Goal: Task Accomplishment & Management: Complete application form

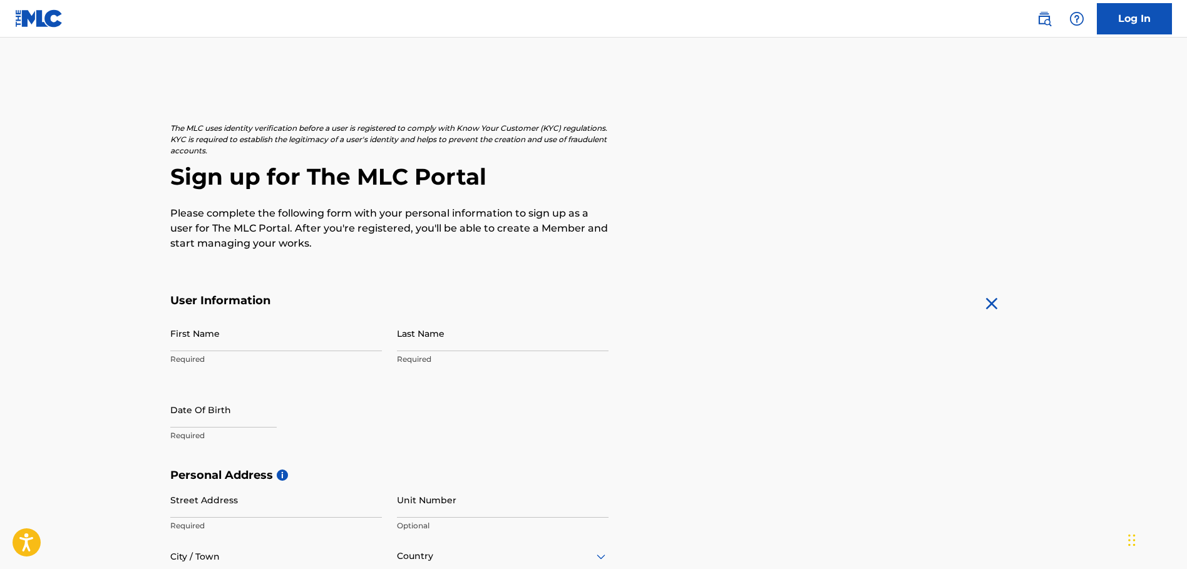
click at [252, 334] on input "First Name" at bounding box center [276, 334] width 212 height 36
type input "Eric"
type input "Lott"
select select "7"
select select "2025"
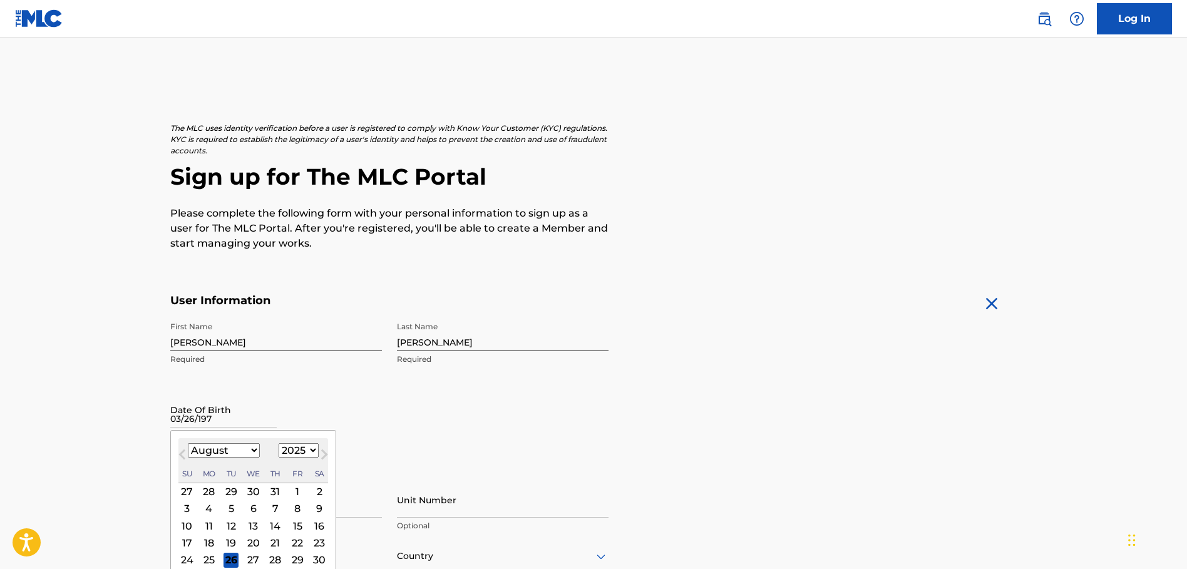
type input "03/26/1975"
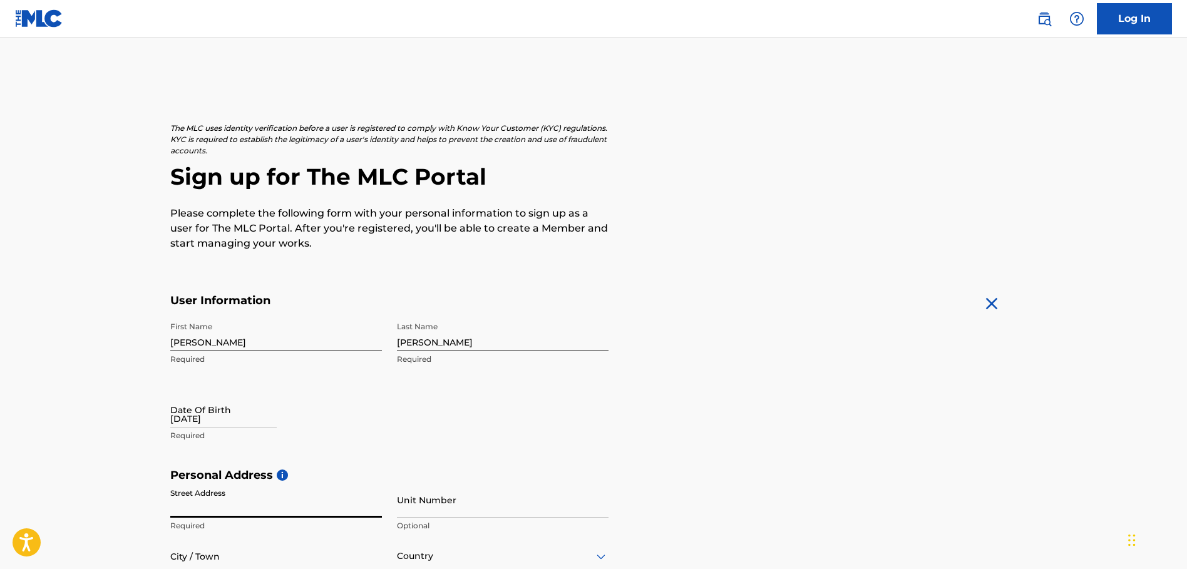
click at [247, 408] on input "03/26/1975" at bounding box center [223, 410] width 106 height 36
select select "7"
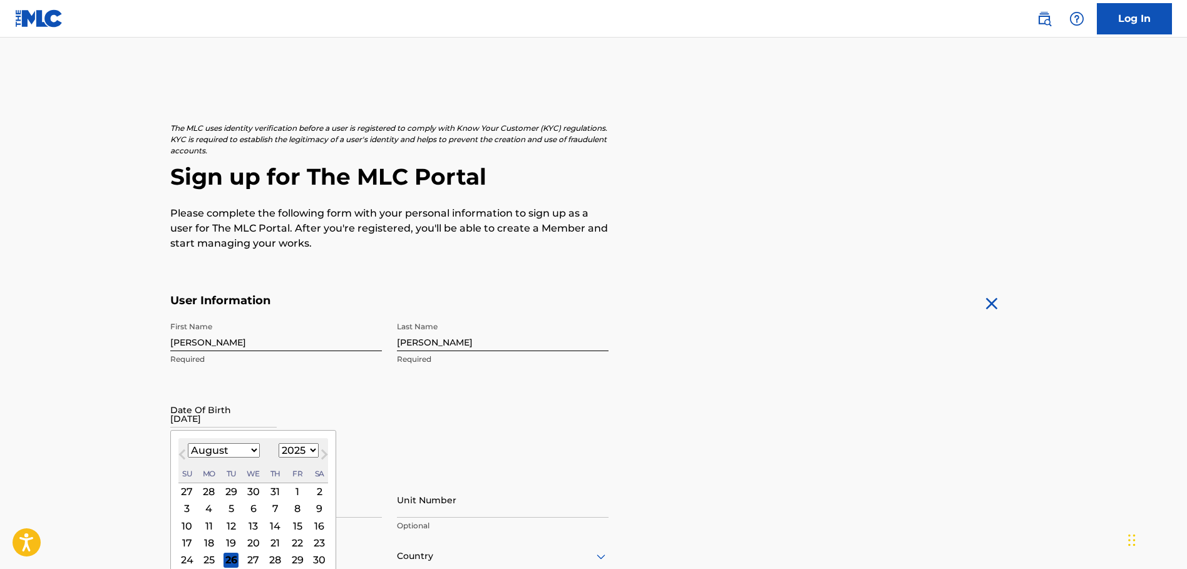
click at [296, 448] on select "1899 1900 1901 1902 1903 1904 1905 1906 1907 1908 1909 1910 1911 1912 1913 1914…" at bounding box center [299, 450] width 40 height 14
select select "1975"
click at [279, 443] on select "1899 1900 1901 1902 1903 1904 1905 1906 1907 1908 1909 1910 1911 1912 1913 1914…" at bounding box center [299, 450] width 40 height 14
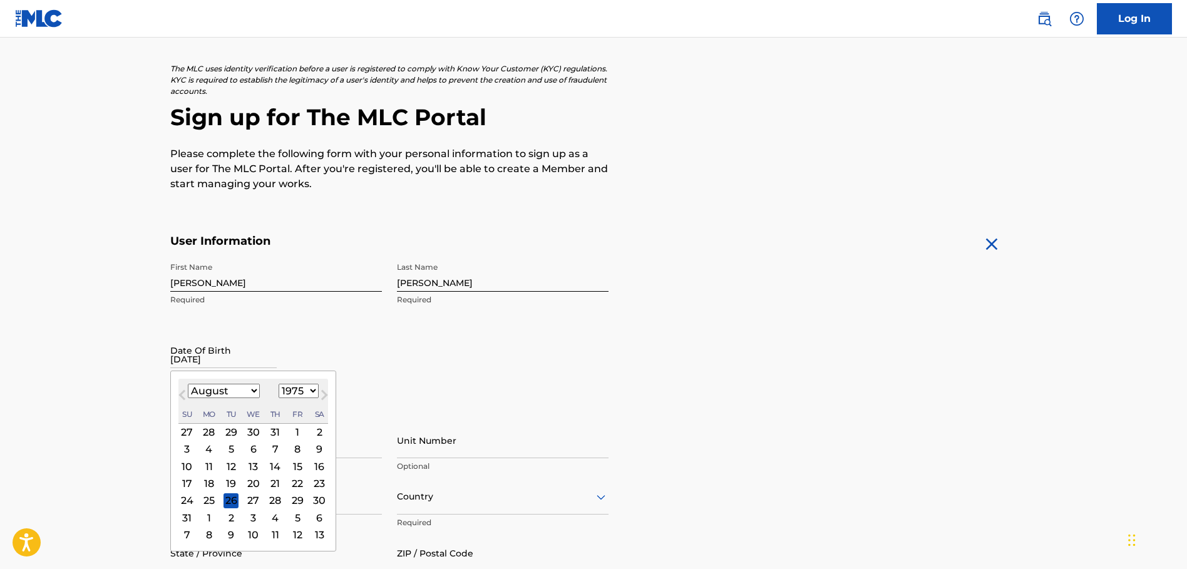
scroll to position [125, 0]
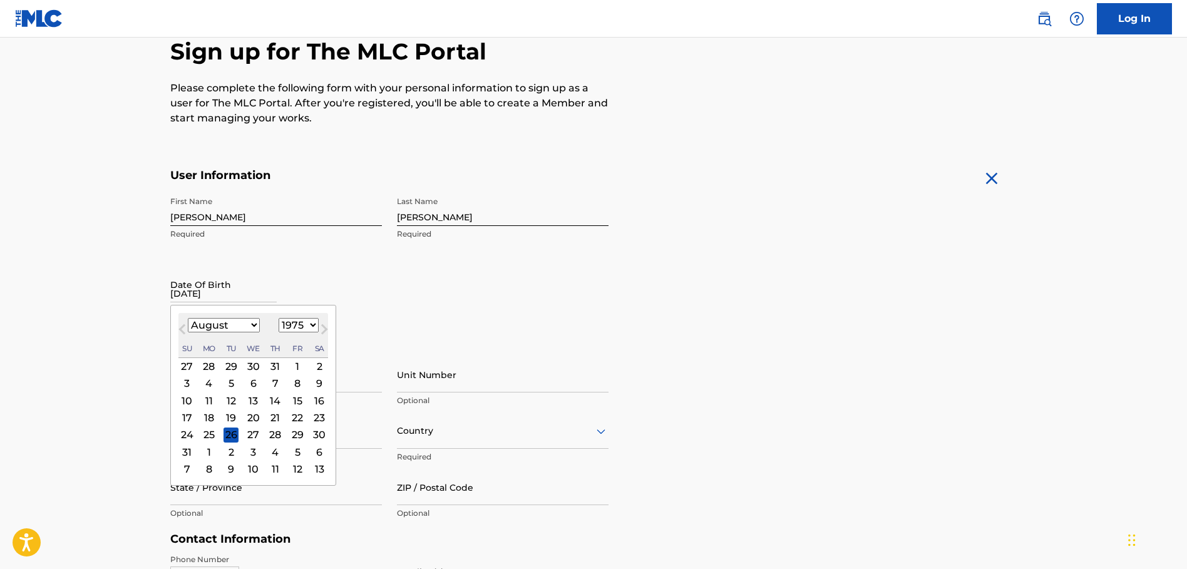
click at [243, 323] on select "January February March April May June July August September October November De…" at bounding box center [224, 325] width 72 height 14
select select "2"
click at [188, 318] on select "January February March April May June July August September October November De…" at bounding box center [224, 325] width 72 height 14
click at [252, 436] on div "26" at bounding box center [253, 435] width 15 height 15
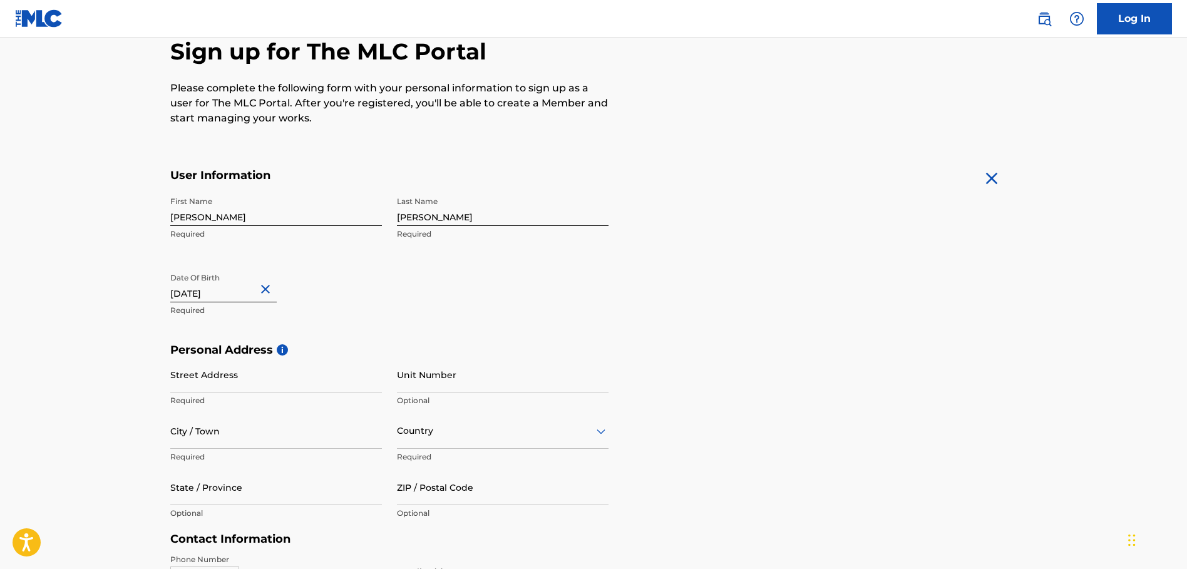
click at [643, 296] on form "User Information First Name Eric Required Last Name Lott Required Date Of Birth…" at bounding box center [593, 446] width 847 height 556
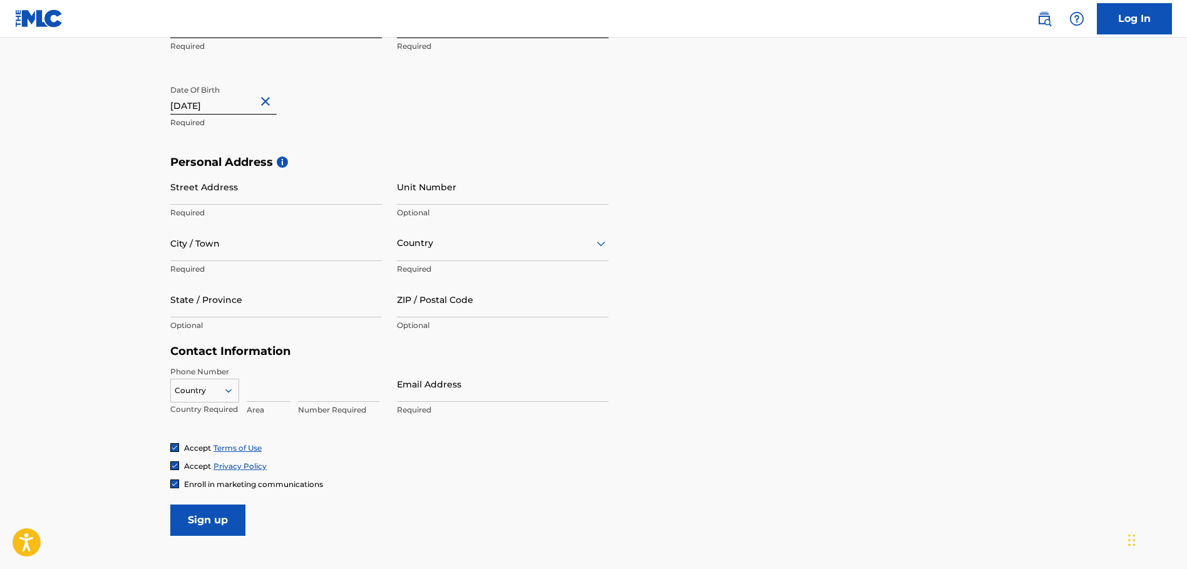
click at [251, 195] on input "Street Address" at bounding box center [276, 187] width 212 height 36
type input "2161 Wicklow Ct"
type input "Davison"
type input "United States"
type input "MI"
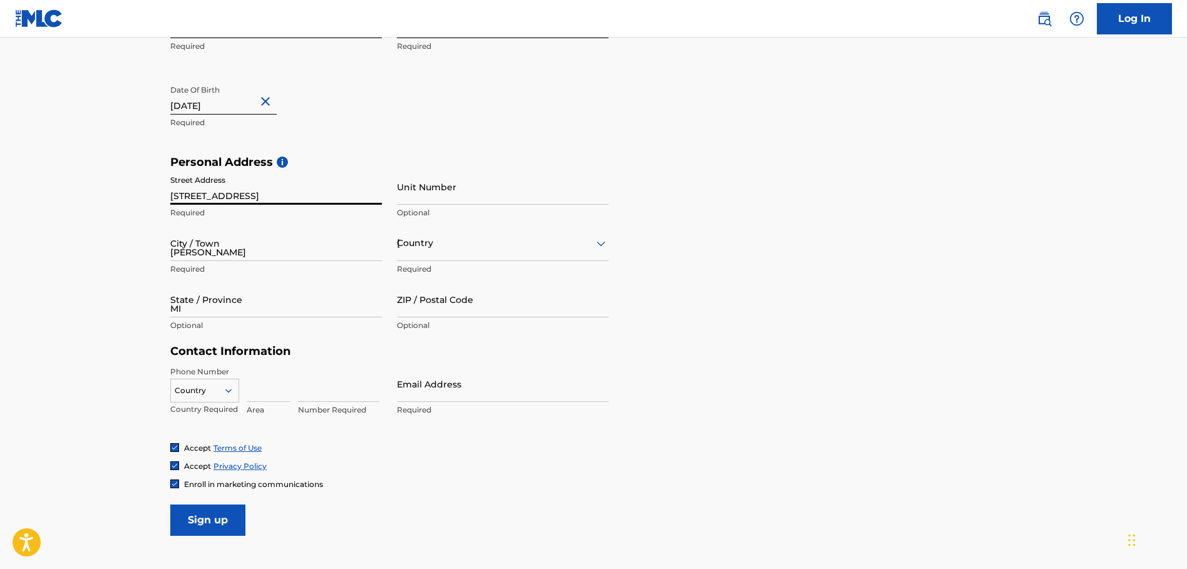
type input "48423-8391"
type input "1"
type input "810"
type input "3483985"
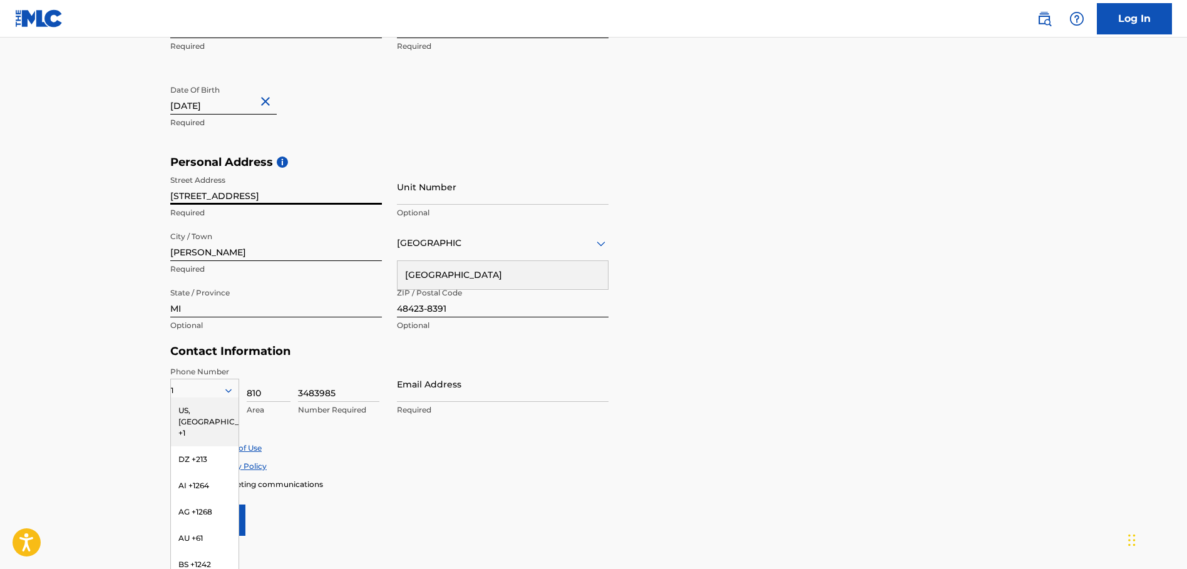
scroll to position [330, 0]
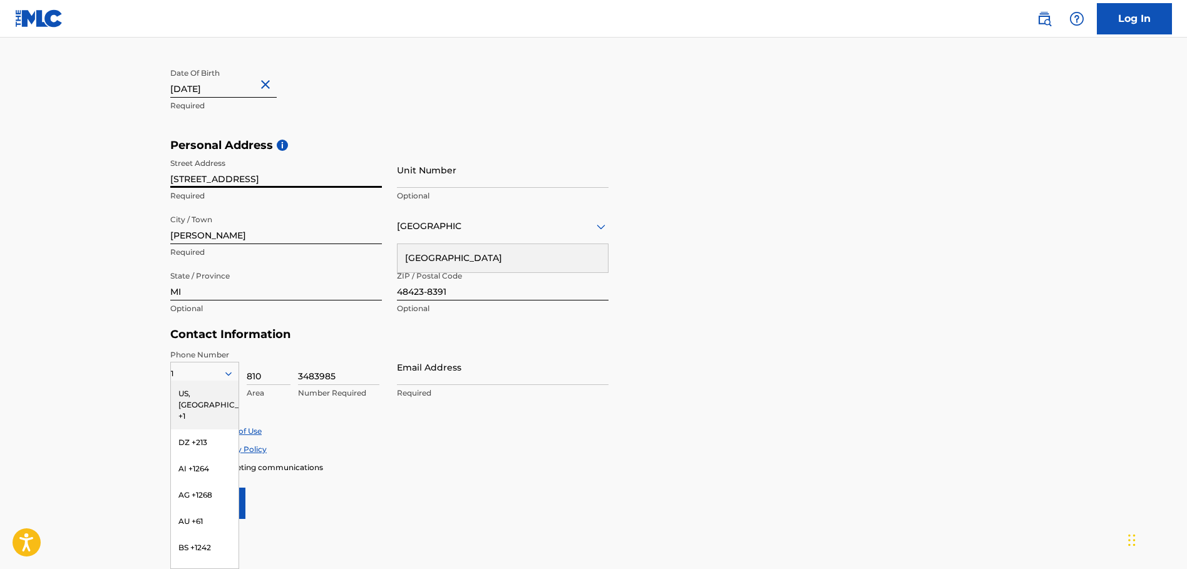
click at [695, 321] on div "Personal Address i Street Address 2161 Wicklow Ct Required Unit Number Optional…" at bounding box center [593, 233] width 847 height 190
click at [703, 351] on form "User Information First Name Eric Required Last Name Lott Required Date Of Birth…" at bounding box center [593, 242] width 847 height 556
click at [186, 390] on div "US, [GEOGRAPHIC_DATA] +1" at bounding box center [205, 405] width 68 height 49
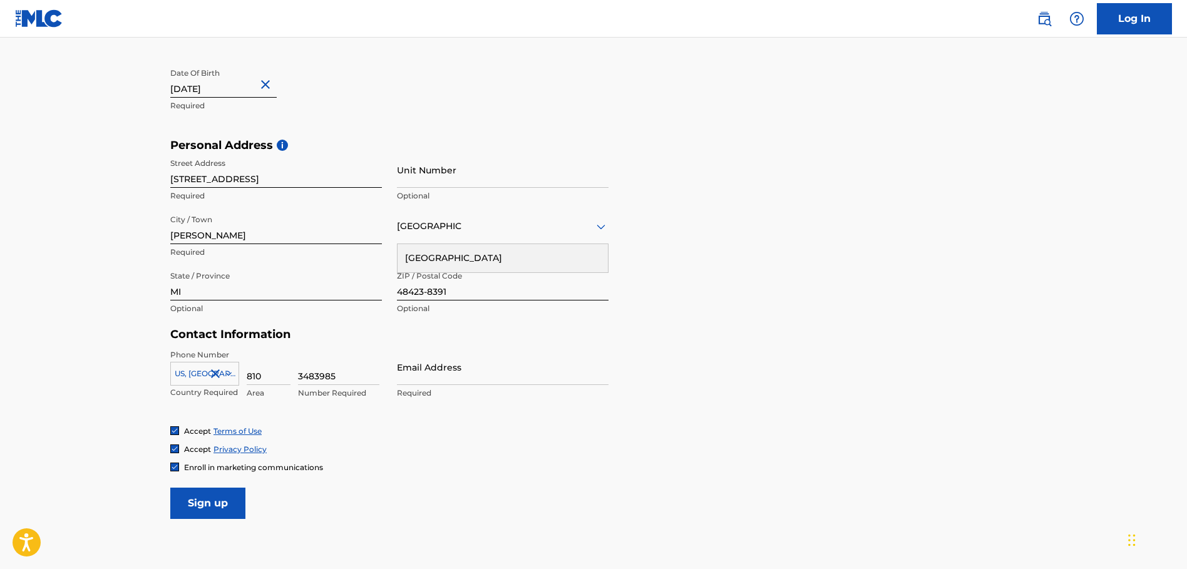
click at [443, 373] on input "Email Address" at bounding box center [503, 367] width 212 height 36
type input "[EMAIL_ADDRESS][DOMAIN_NAME]"
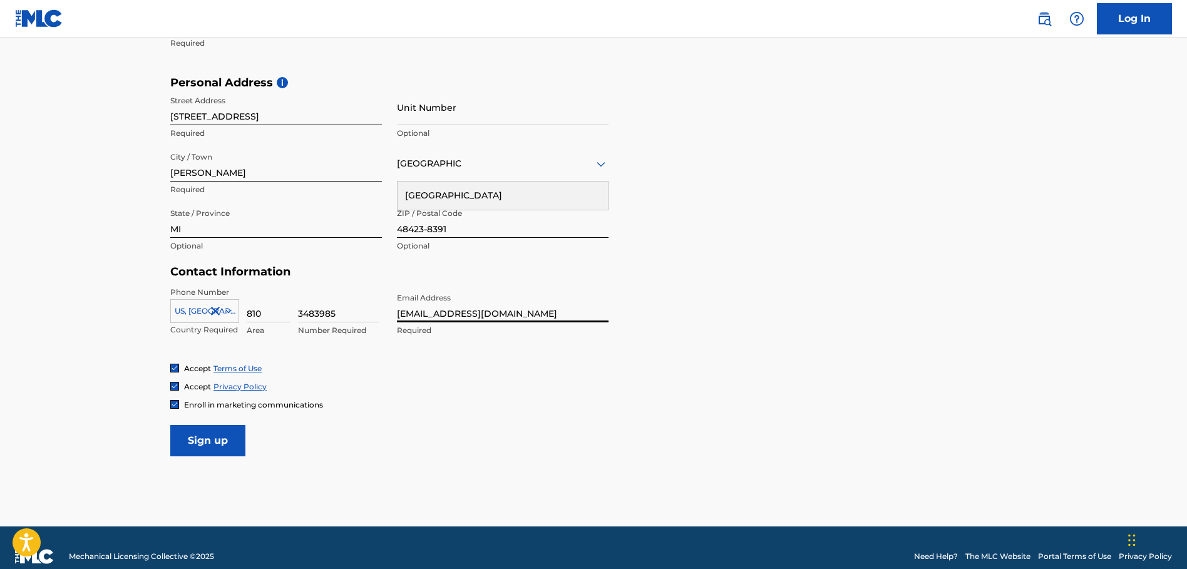
click at [192, 403] on span "Enroll in marketing communications" at bounding box center [253, 404] width 139 height 9
click at [225, 448] on input "Sign up" at bounding box center [207, 440] width 75 height 31
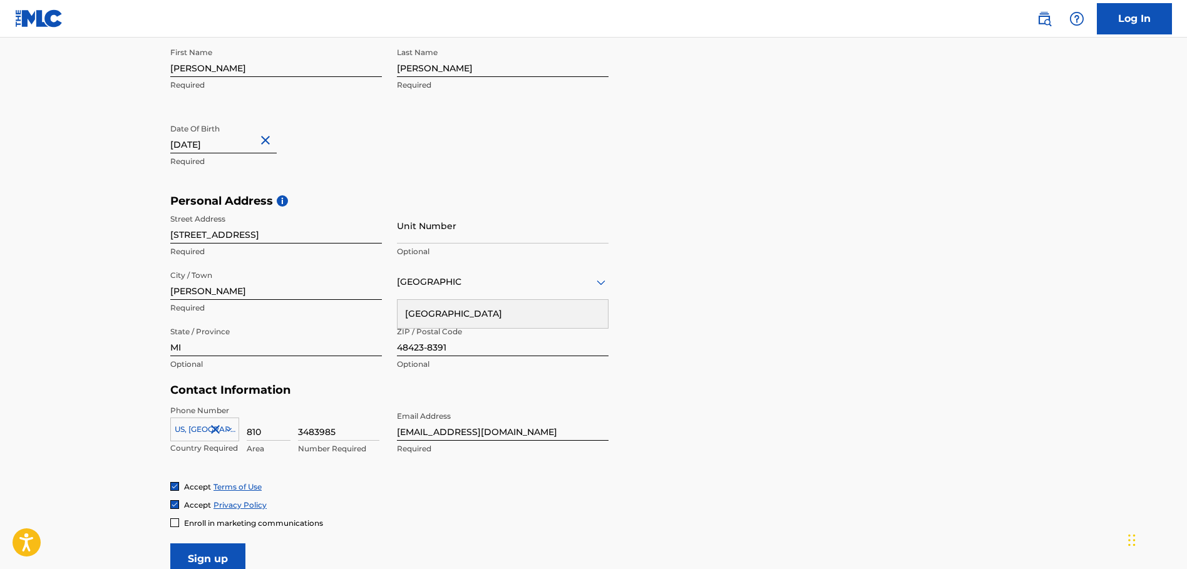
scroll to position [410, 0]
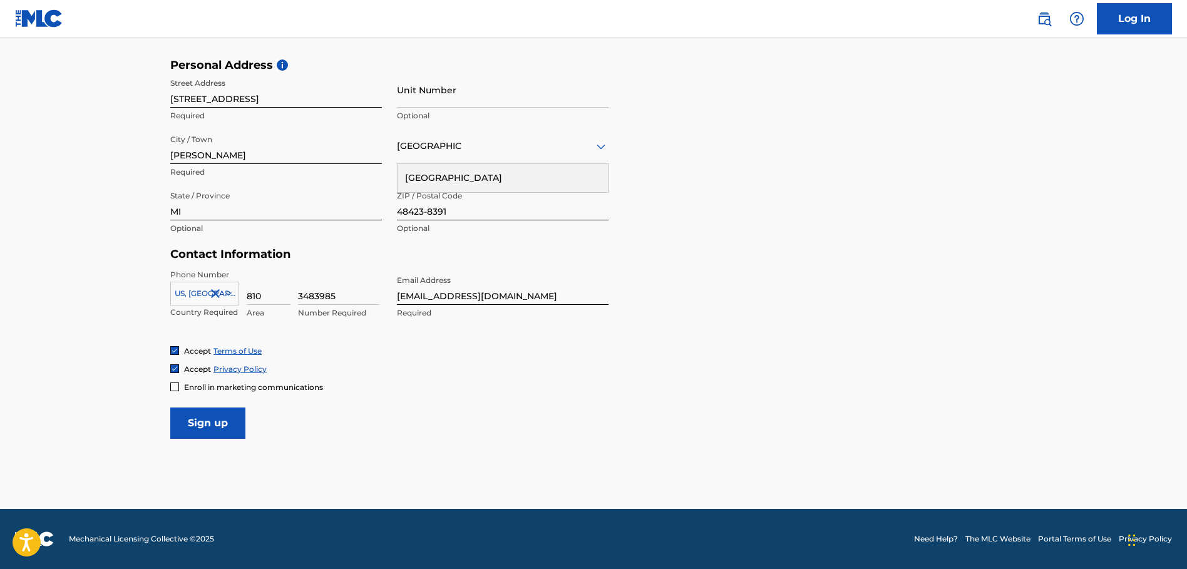
click at [227, 292] on icon at bounding box center [228, 294] width 6 height 4
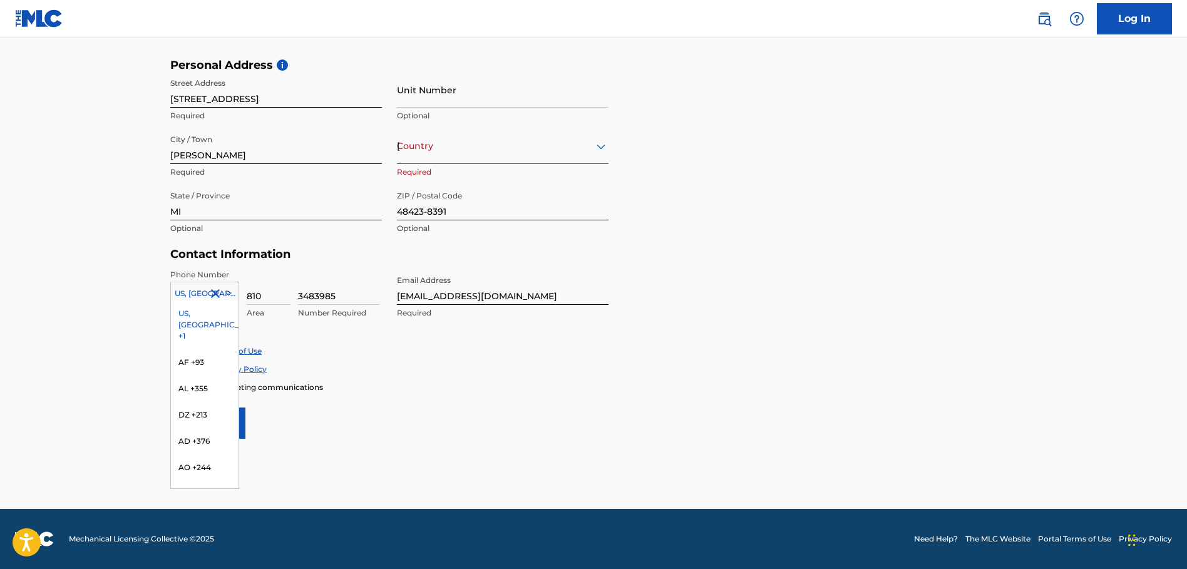
click at [193, 311] on div "US, [GEOGRAPHIC_DATA] +1" at bounding box center [205, 325] width 68 height 49
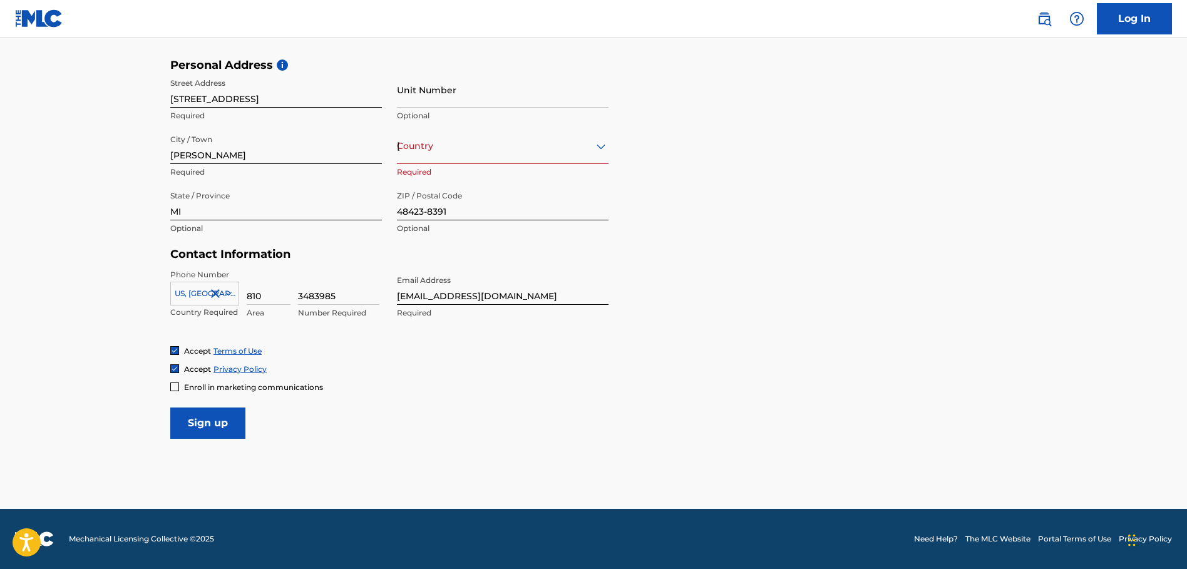
click at [427, 344] on div "Phone Number option US, CA +1, selected. US, CA +1 Country Required 810 Area 34…" at bounding box center [389, 307] width 438 height 76
click at [441, 158] on div "Country United States" at bounding box center [503, 146] width 212 height 36
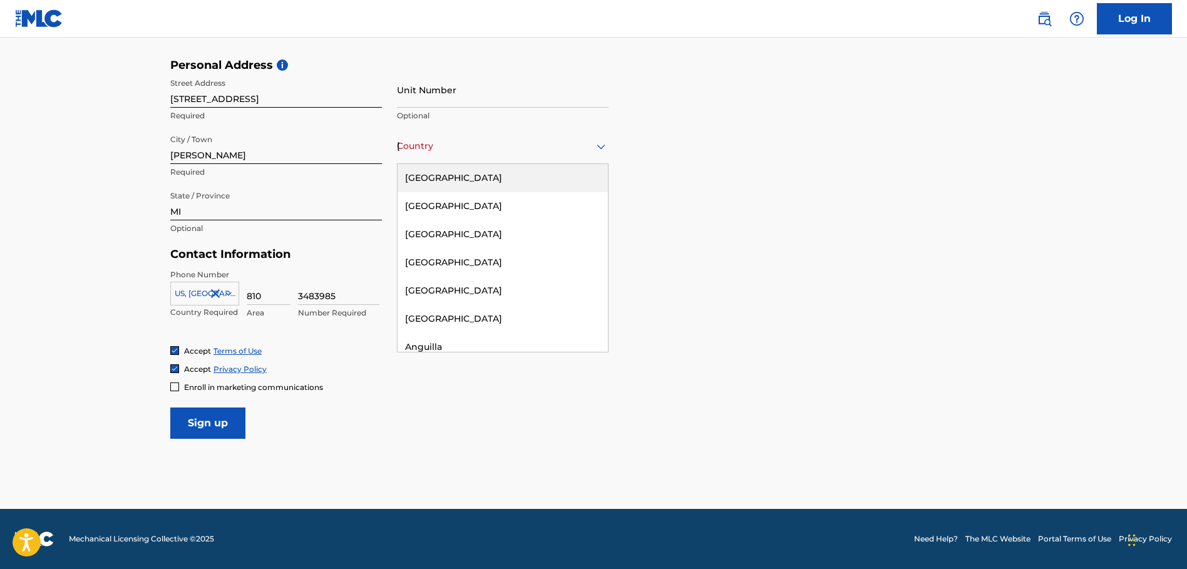
click at [439, 173] on div "United States" at bounding box center [503, 178] width 210 height 28
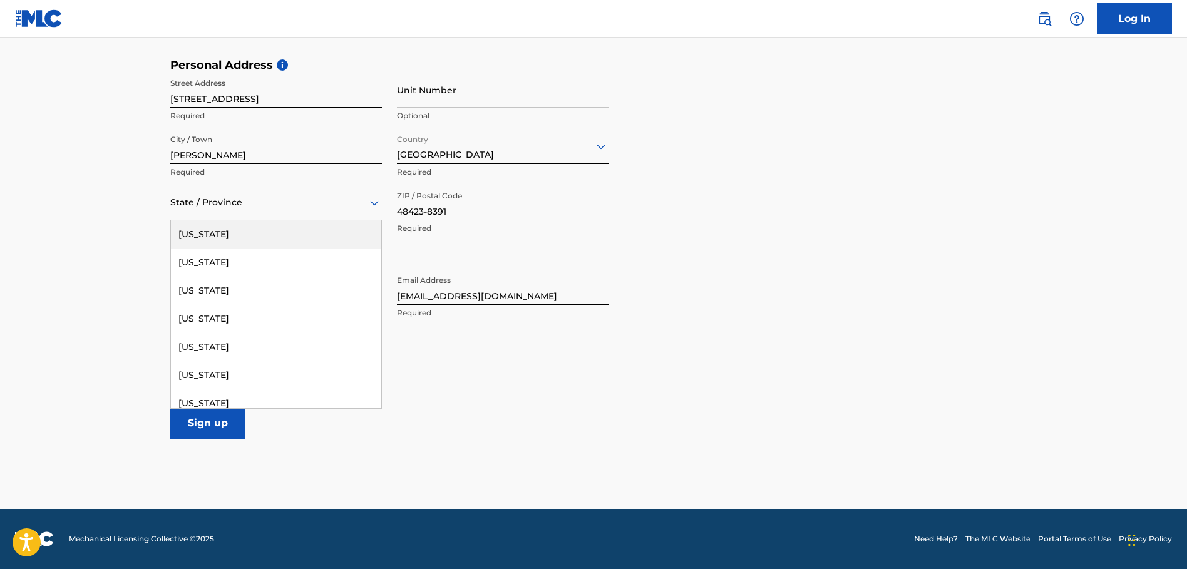
click at [229, 205] on div at bounding box center [276, 203] width 212 height 16
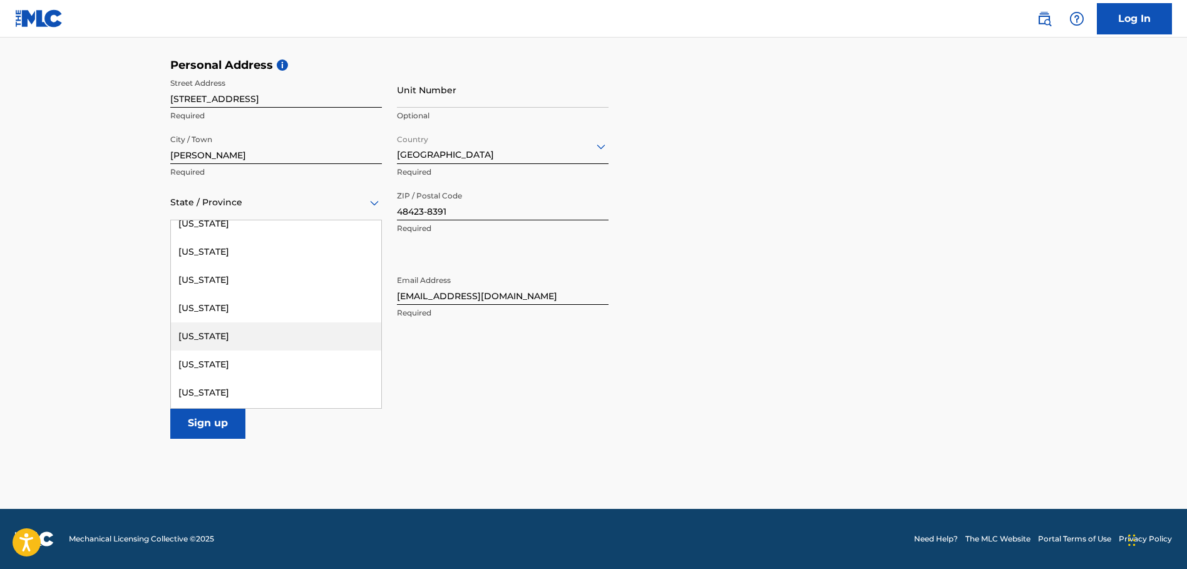
scroll to position [564, 0]
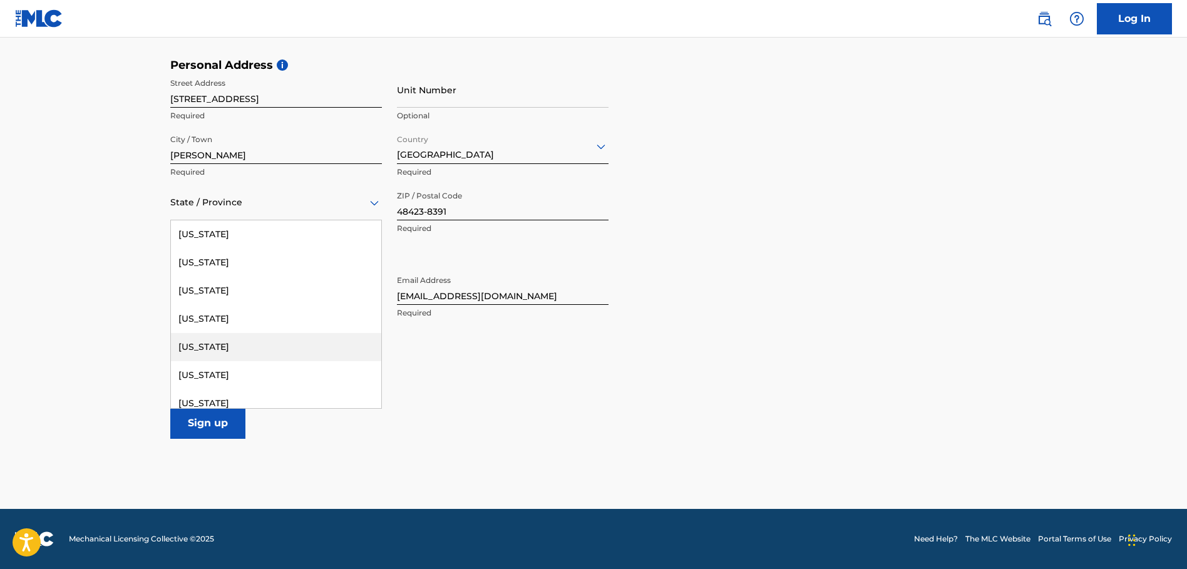
click at [212, 343] on div "Michigan" at bounding box center [276, 347] width 210 height 28
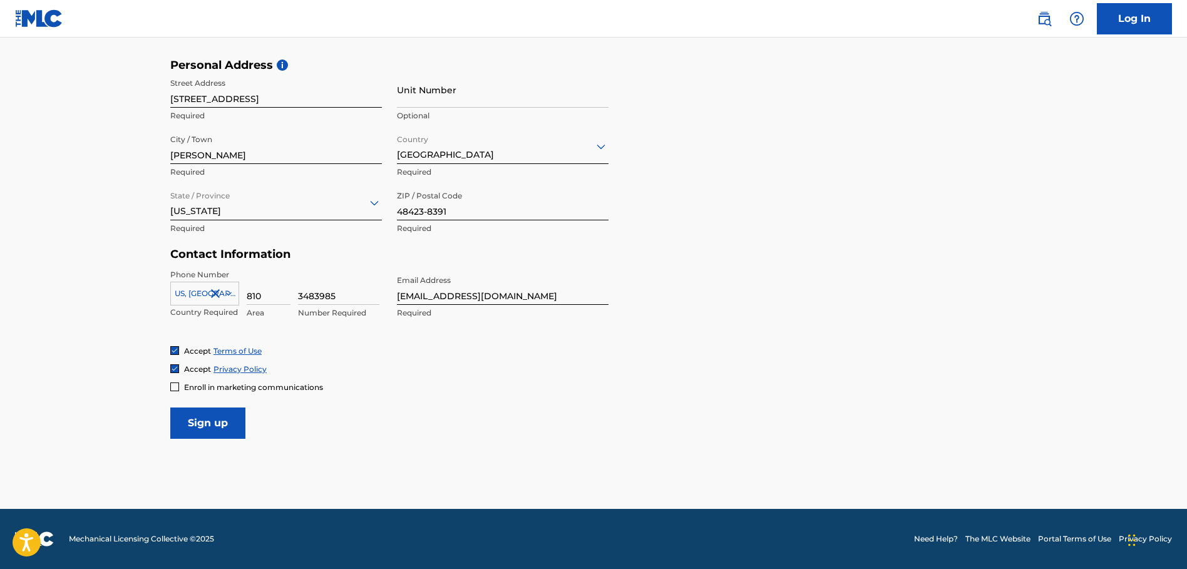
click at [213, 425] on input "Sign up" at bounding box center [207, 423] width 75 height 31
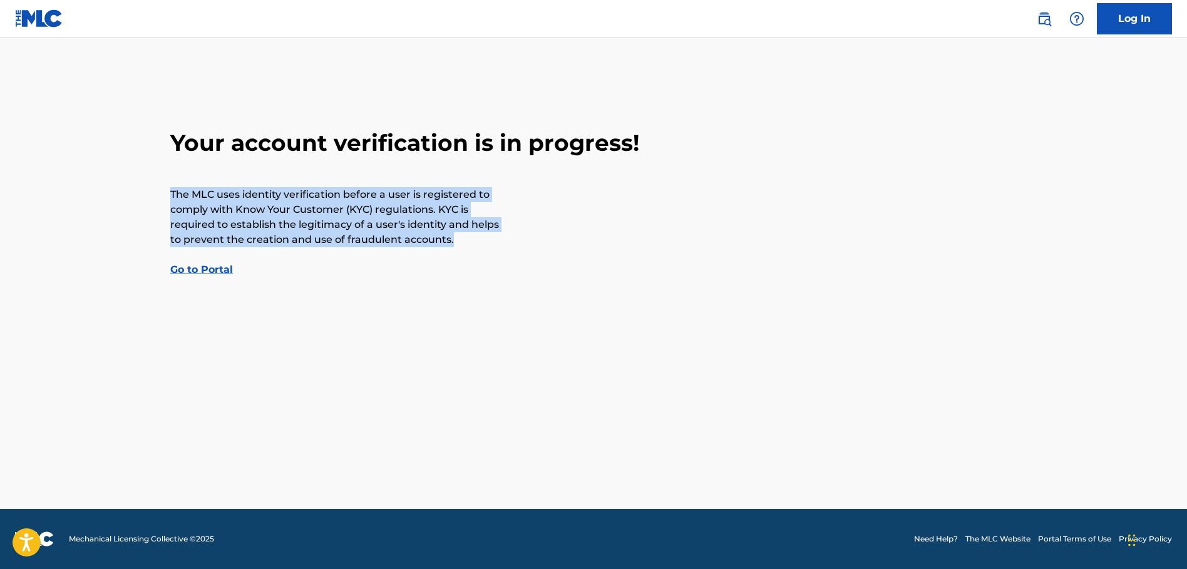
drag, startPoint x: 165, startPoint y: 191, endPoint x: 472, endPoint y: 243, distance: 311.2
click at [472, 243] on div "Your account verification is in progress! The MLC uses identity verification be…" at bounding box center [593, 203] width 877 height 148
click at [472, 243] on p "The MLC uses identity verification before a user is registered to comply with K…" at bounding box center [336, 217] width 332 height 60
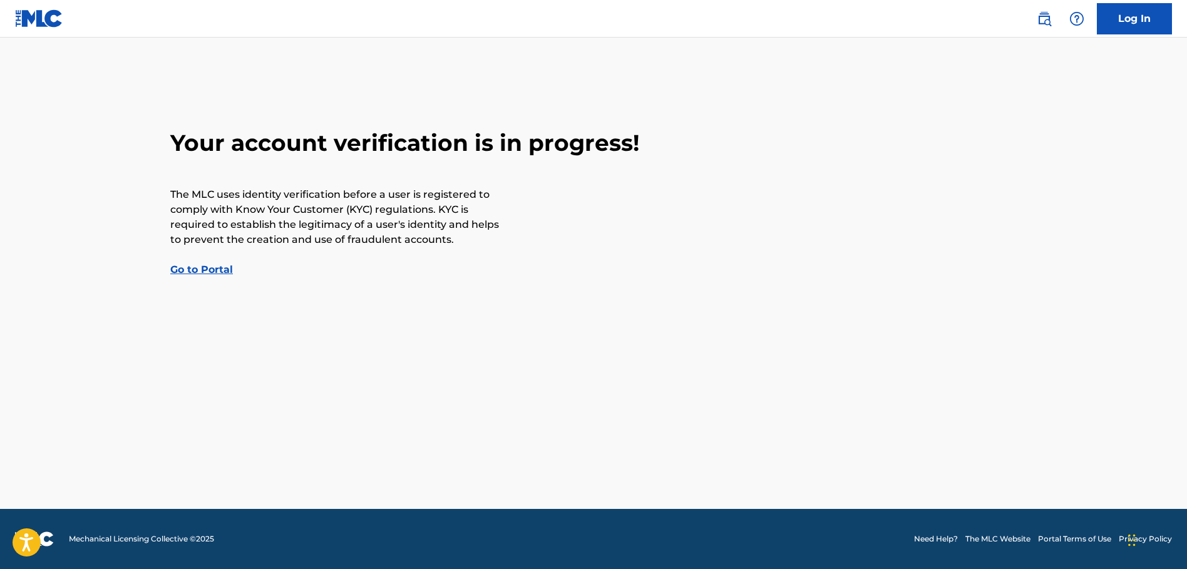
click at [192, 271] on link "Go to Portal" at bounding box center [201, 270] width 63 height 12
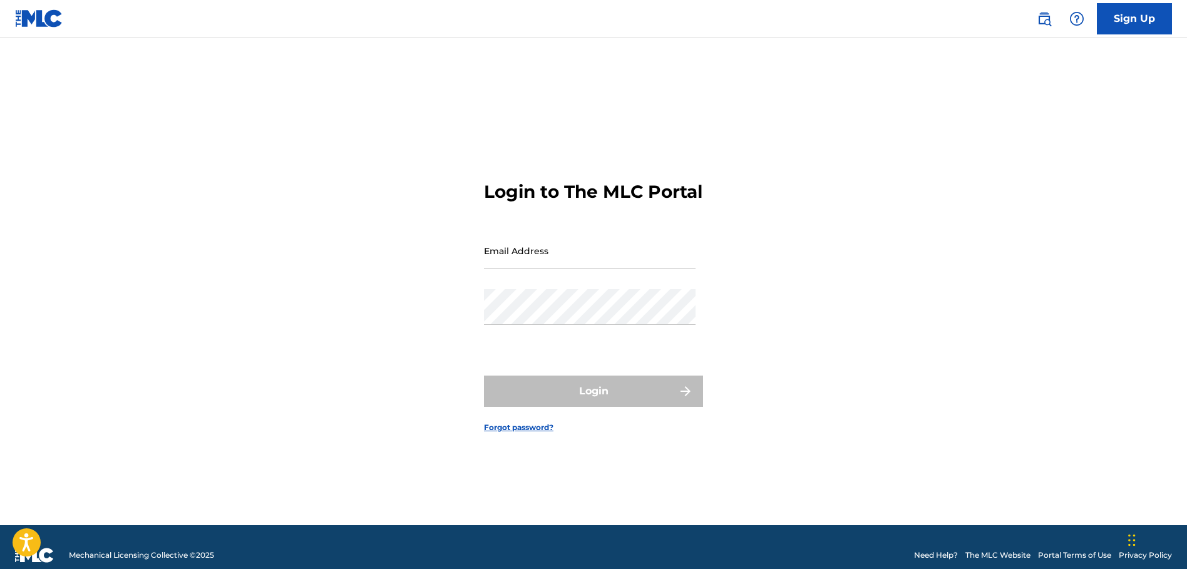
click at [532, 269] on input "Email Address" at bounding box center [590, 251] width 212 height 36
type input "[EMAIL_ADDRESS][DOMAIN_NAME]"
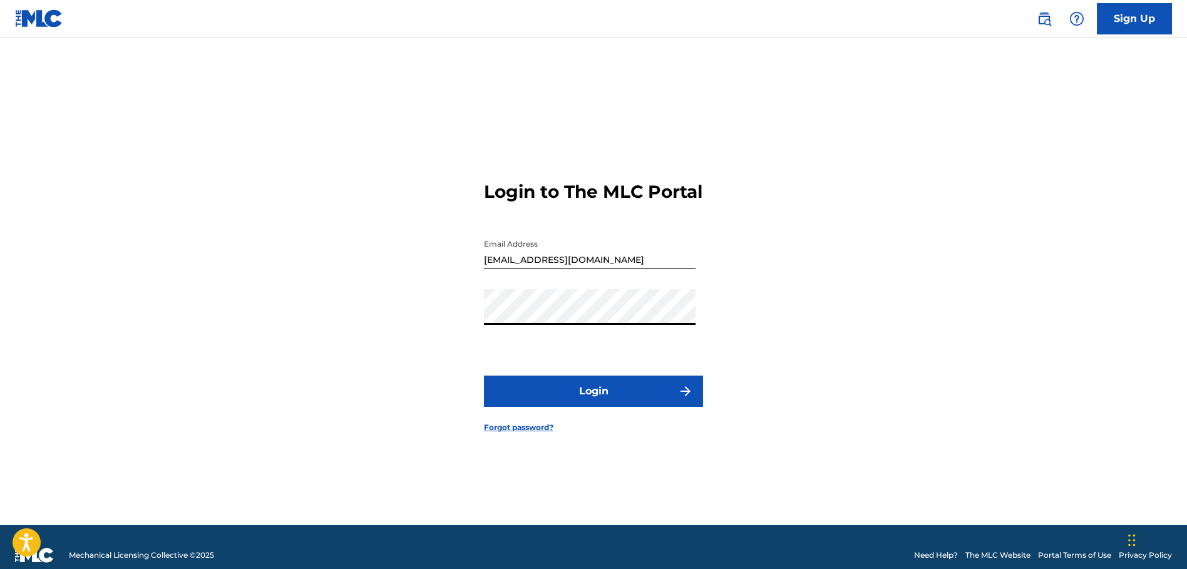
click at [602, 400] on button "Login" at bounding box center [593, 391] width 219 height 31
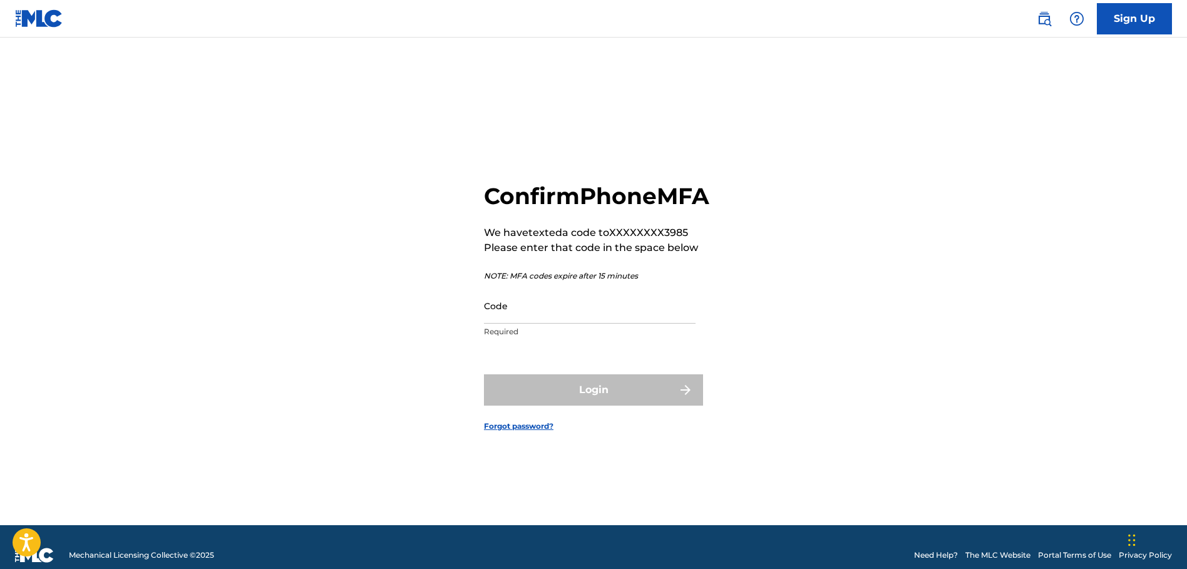
click at [561, 324] on input "Code" at bounding box center [590, 306] width 212 height 36
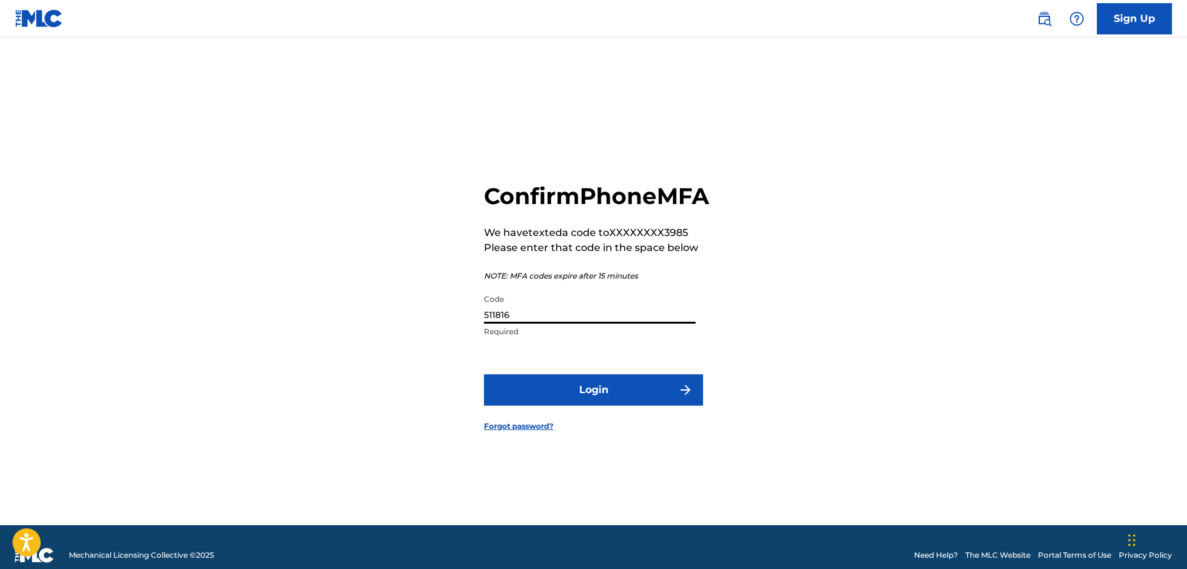
type input "511816"
click at [484, 375] on button "Login" at bounding box center [593, 390] width 219 height 31
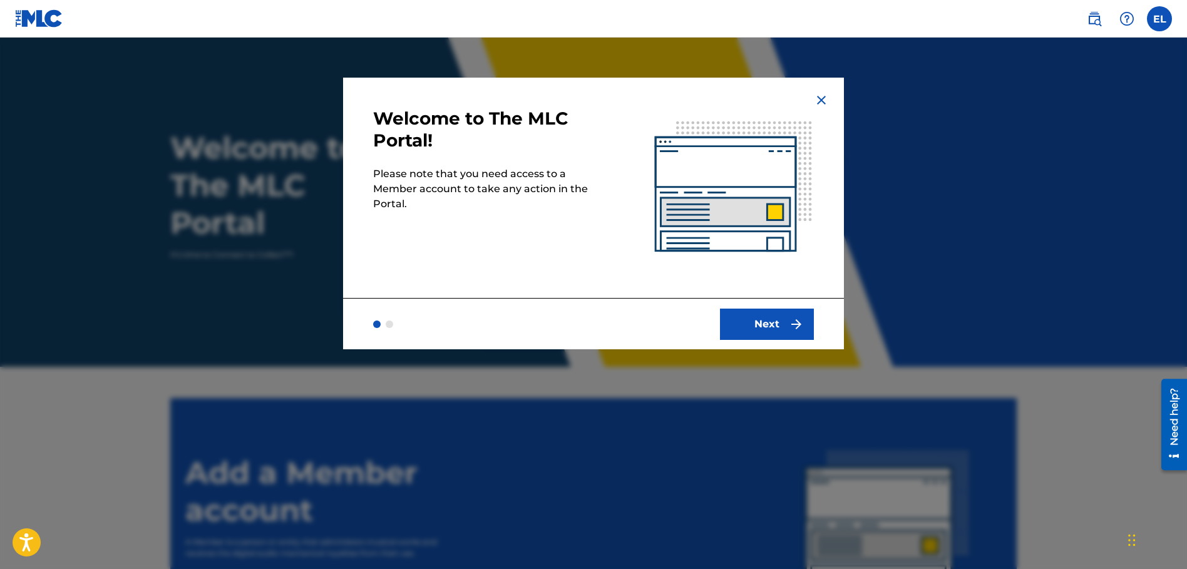
click at [765, 326] on button "Next" at bounding box center [767, 324] width 94 height 31
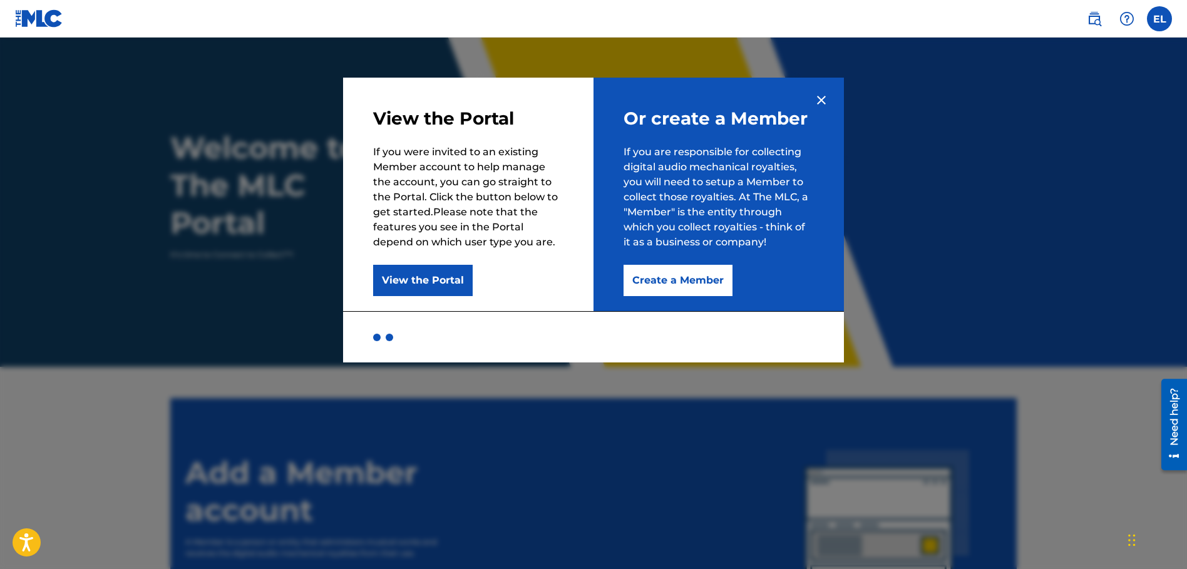
click at [680, 276] on button "Create a Member" at bounding box center [678, 280] width 109 height 31
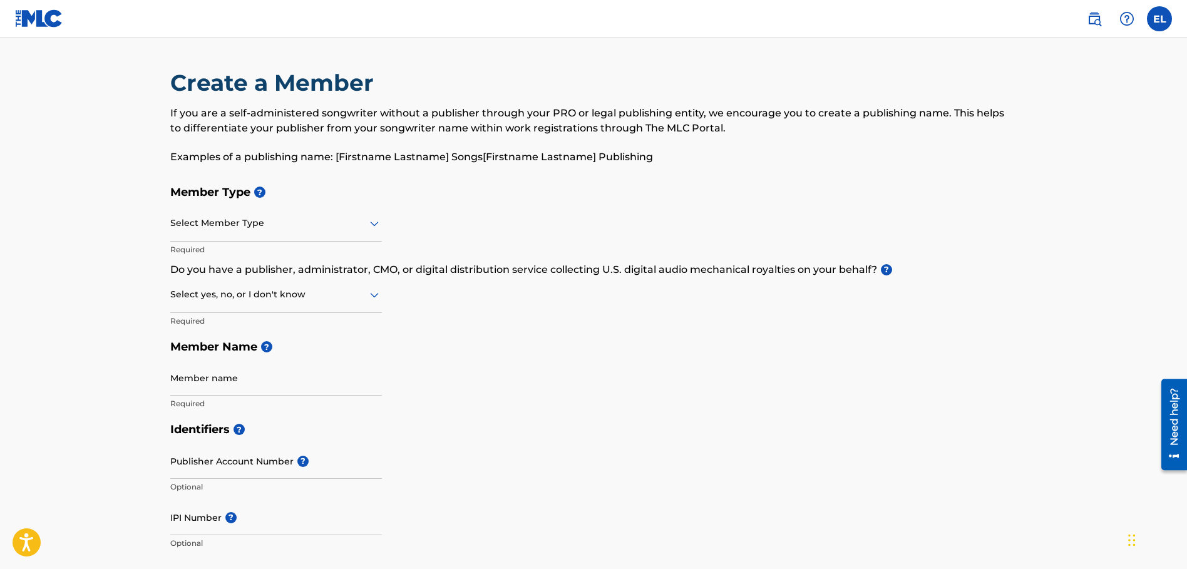
click at [271, 230] on div at bounding box center [276, 223] width 212 height 16
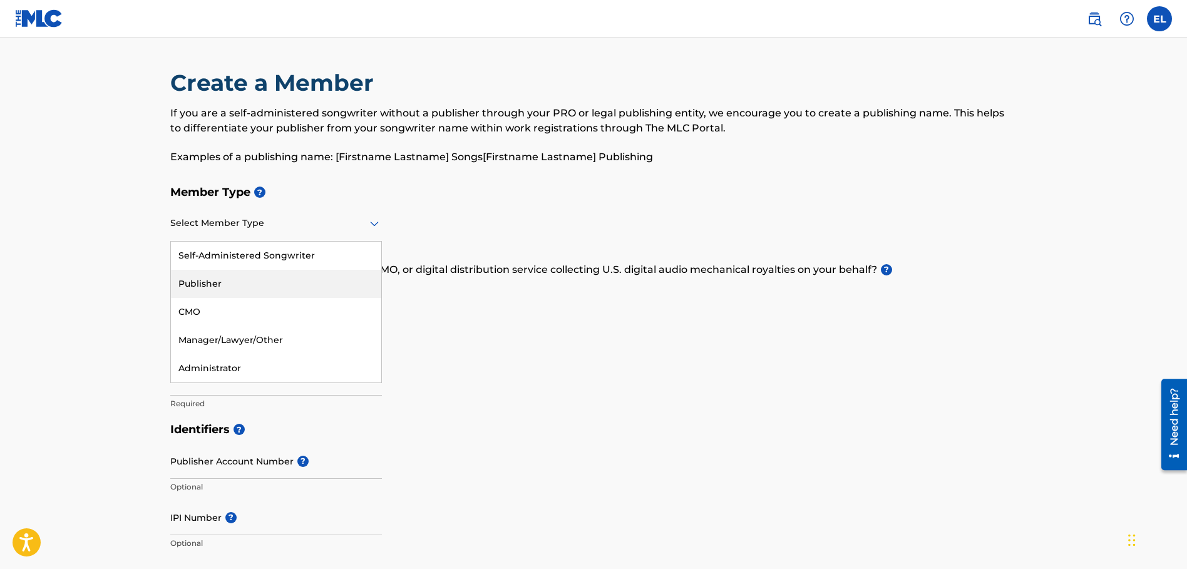
click at [274, 281] on div "Publisher" at bounding box center [276, 284] width 210 height 28
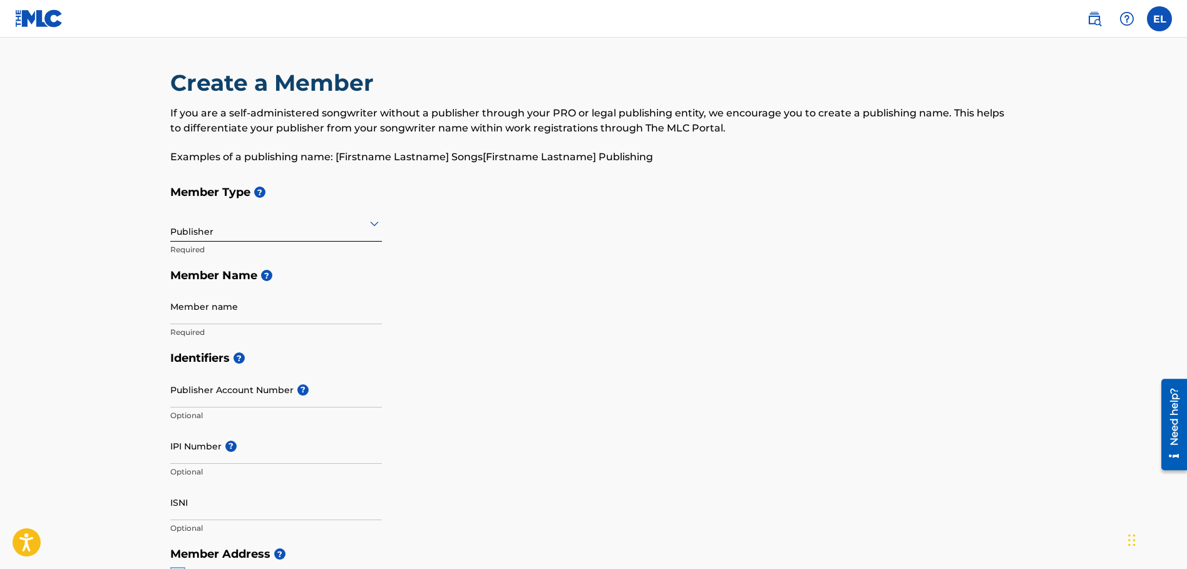
click at [240, 307] on input "Member name" at bounding box center [276, 307] width 212 height 36
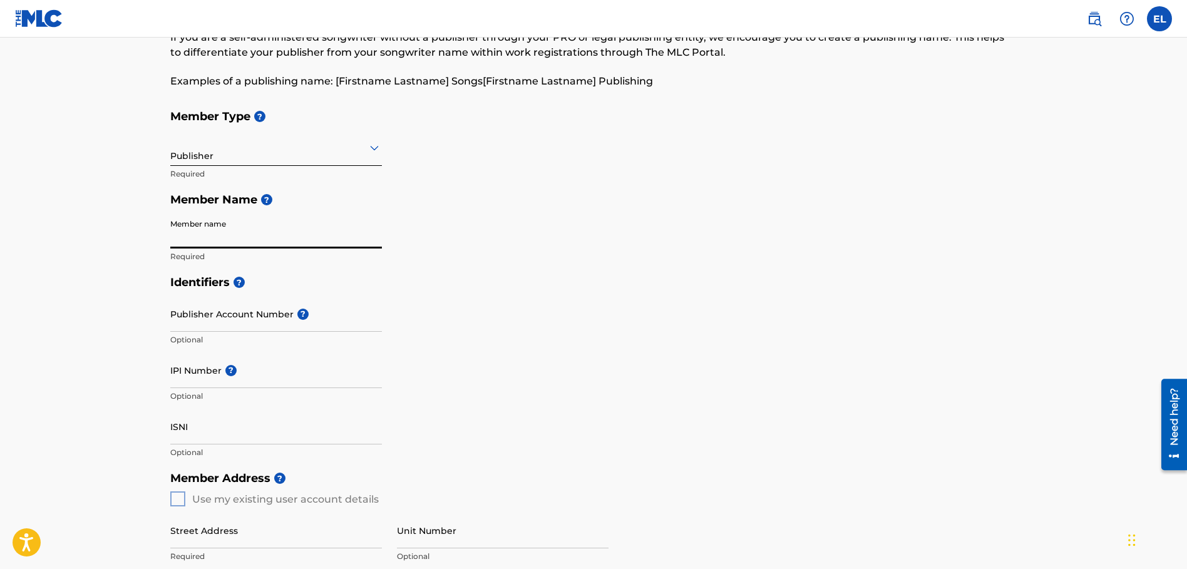
scroll to position [63, 0]
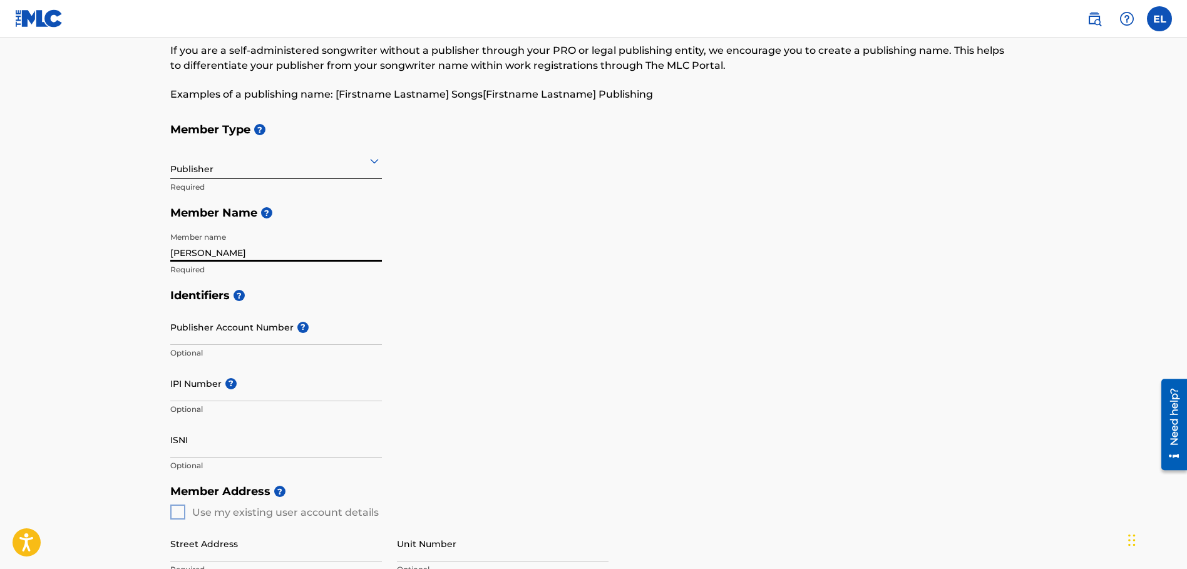
type input "Eric Lott"
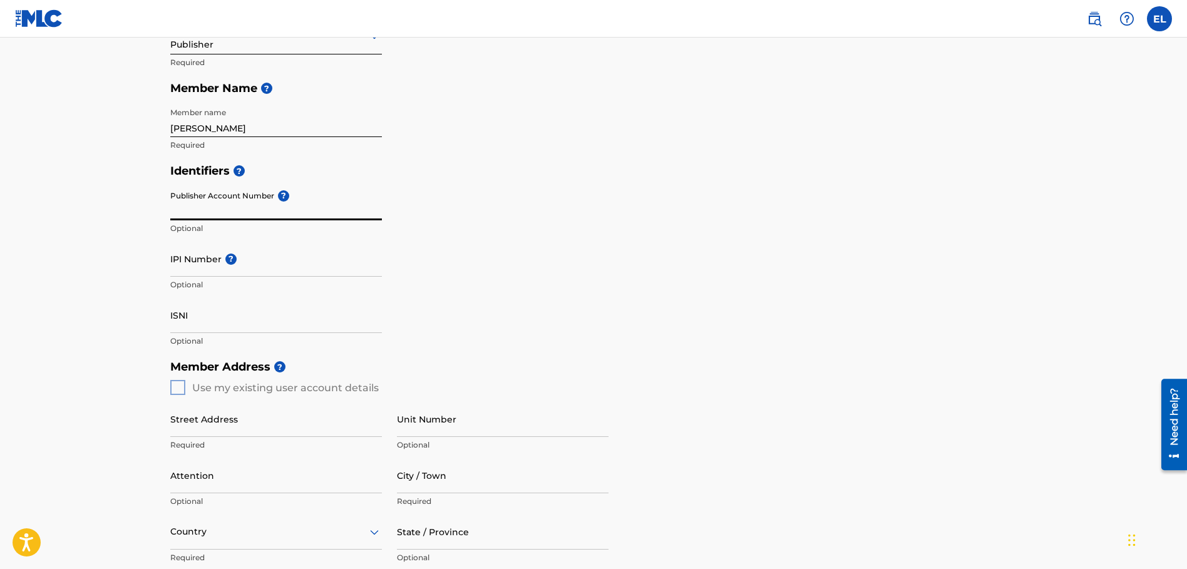
scroll to position [188, 0]
click at [177, 386] on div "Member Address ? Use my existing user account details Street Address Required U…" at bounding box center [593, 496] width 847 height 286
click at [175, 390] on div "Member Address ? Use my existing user account details Street Address Required U…" at bounding box center [593, 496] width 847 height 286
click at [178, 390] on div "Member Address ? Use my existing user account details Street Address Required U…" at bounding box center [593, 496] width 847 height 286
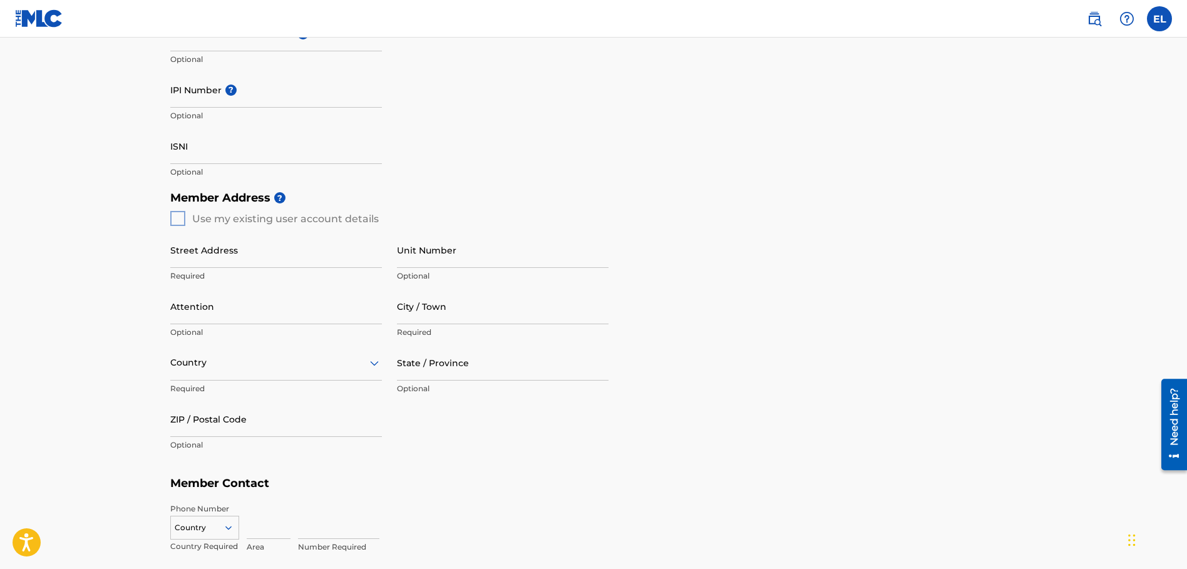
scroll to position [376, 0]
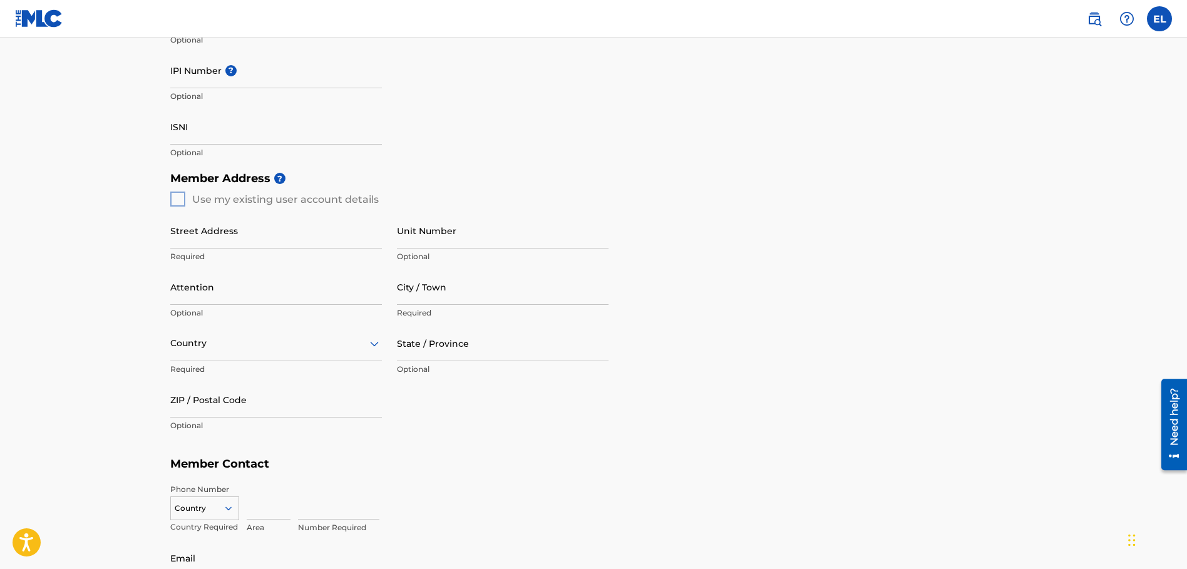
click at [212, 245] on input "Street Address" at bounding box center [276, 231] width 212 height 36
type input "2161 Wicklow Ct"
type input "Davison"
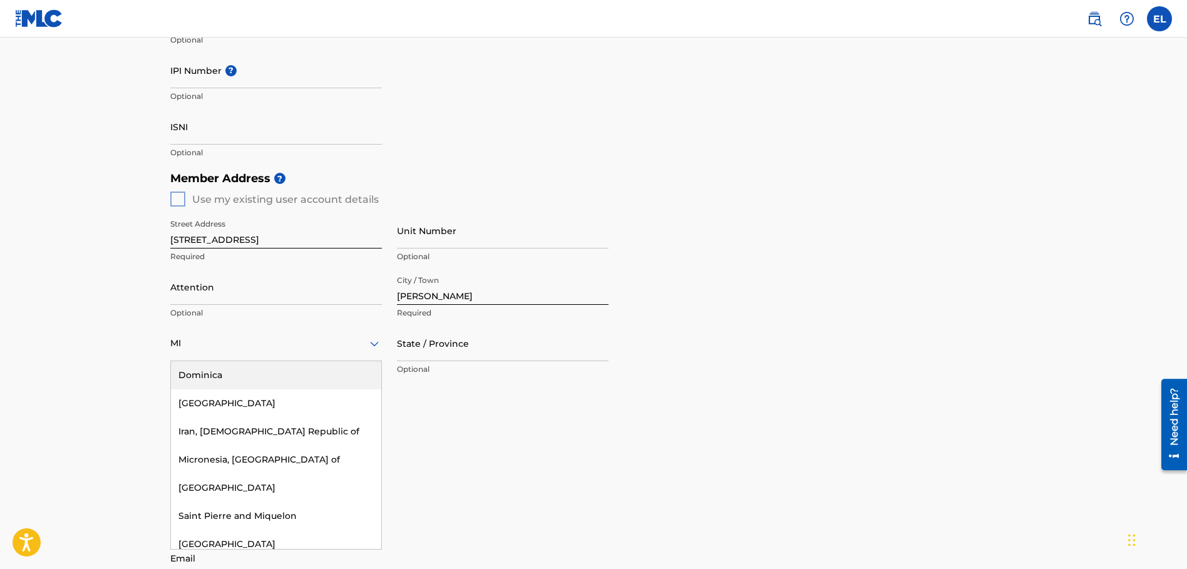
type input "M"
type input "uni"
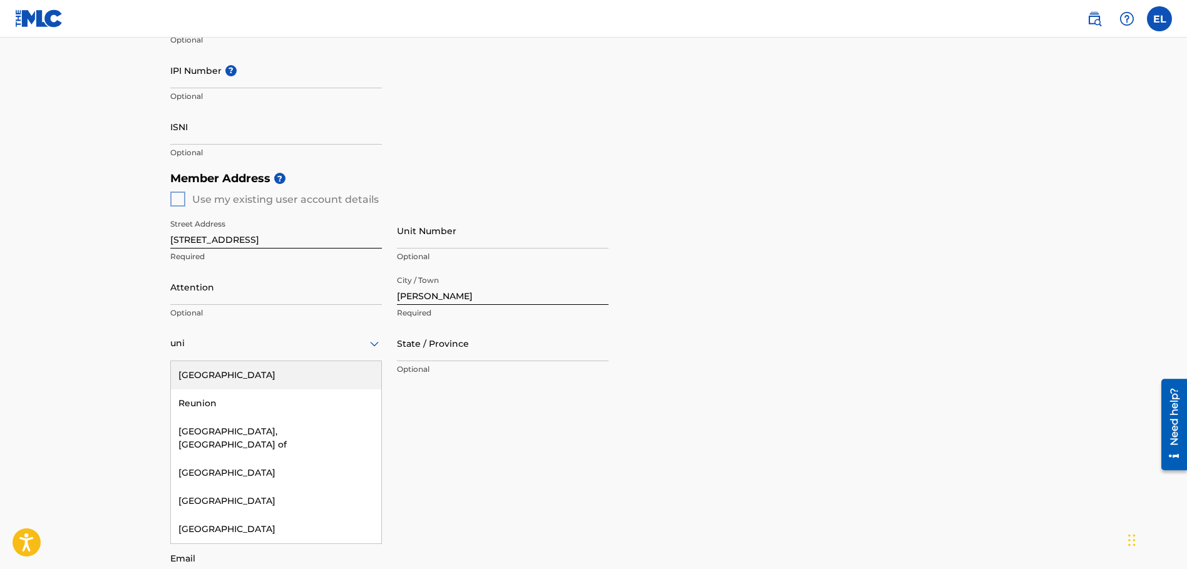
click at [360, 376] on div "United States" at bounding box center [276, 375] width 210 height 28
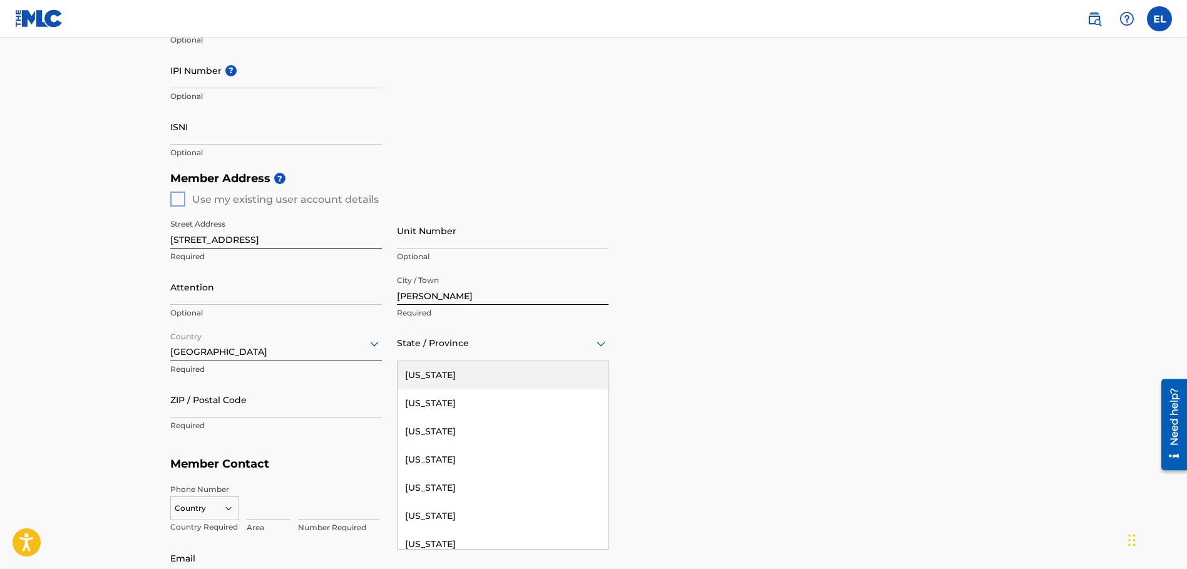
click at [435, 349] on div at bounding box center [503, 344] width 212 height 16
type input "mi"
click at [405, 377] on div "Michigan" at bounding box center [503, 375] width 210 height 28
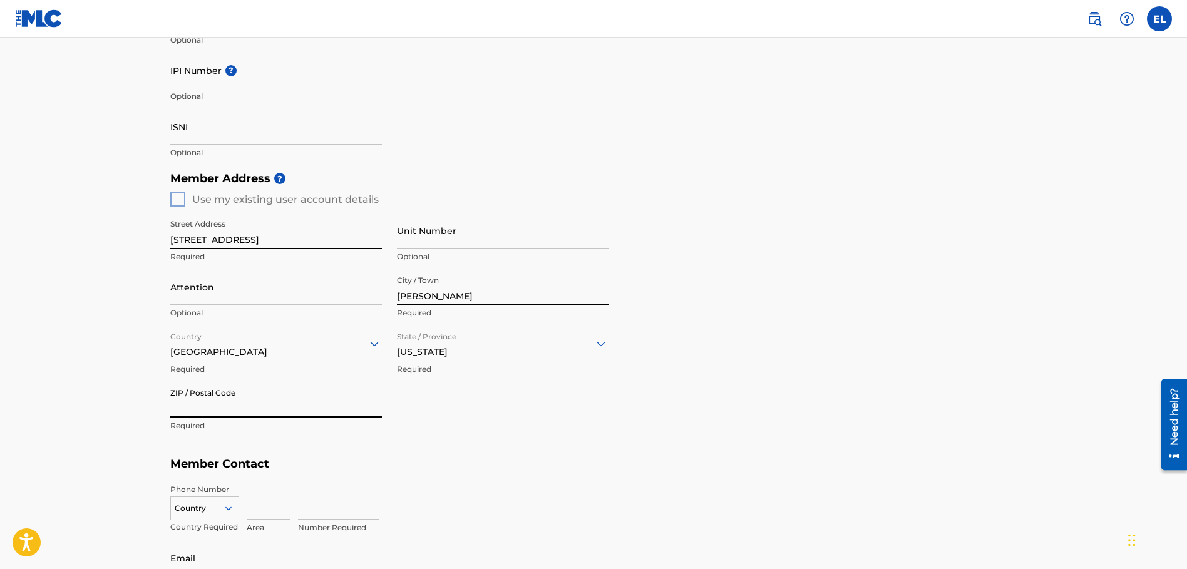
click at [250, 393] on input "ZIP / Postal Code" at bounding box center [276, 400] width 212 height 36
type input "48423"
click at [591, 371] on p "Required" at bounding box center [503, 369] width 212 height 11
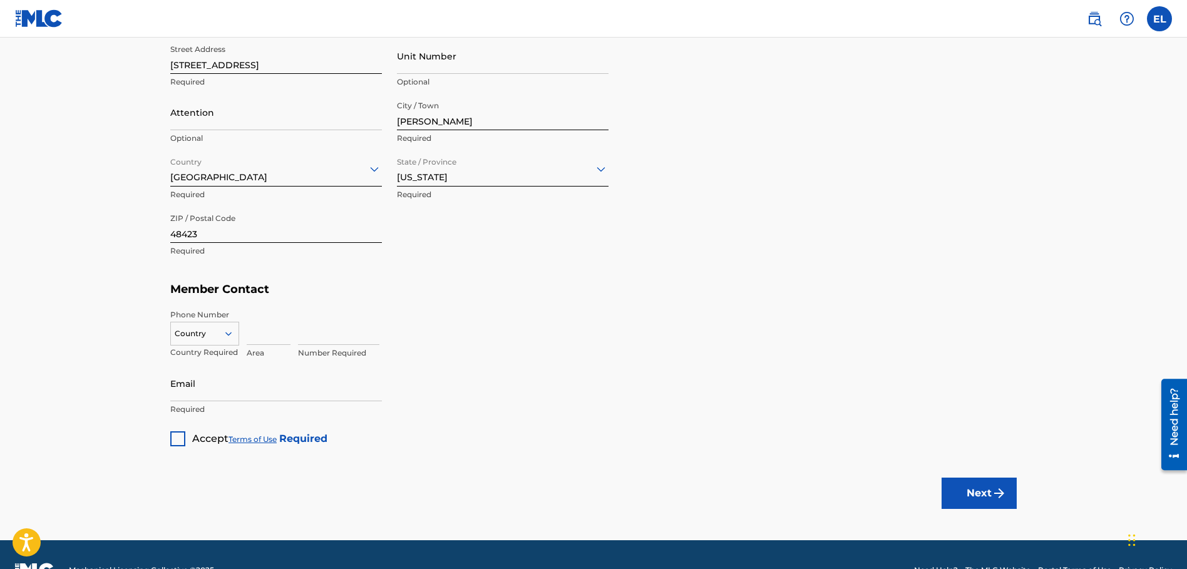
scroll to position [564, 0]
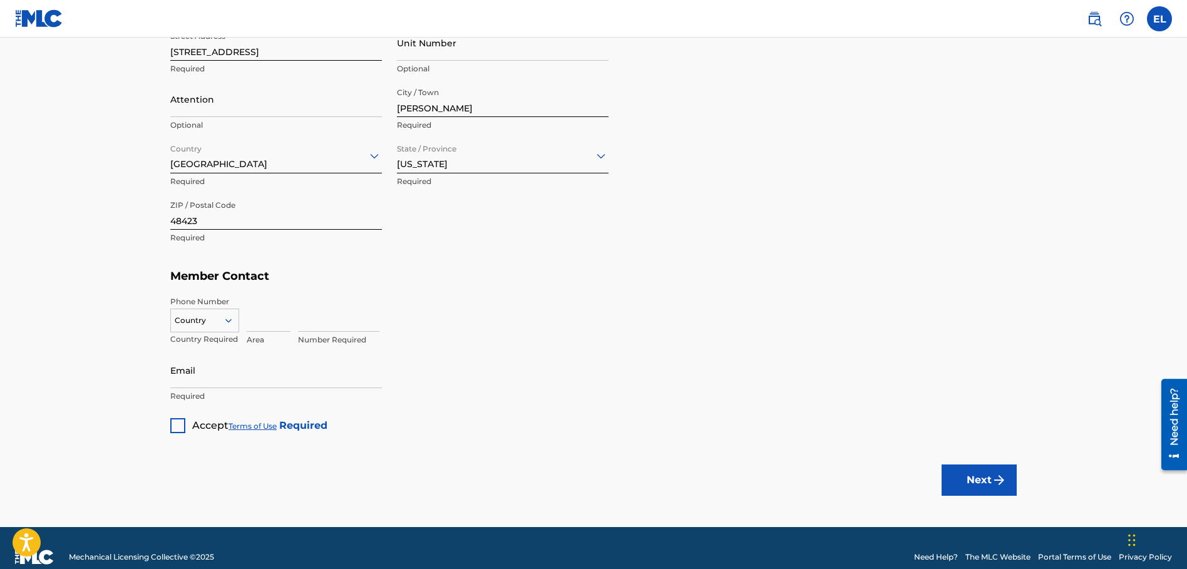
click at [198, 326] on div at bounding box center [205, 321] width 68 height 14
click at [198, 338] on div "US, [GEOGRAPHIC_DATA] +1" at bounding box center [205, 352] width 68 height 49
click at [251, 319] on input at bounding box center [269, 314] width 44 height 36
type input "810"
type input "3483985"
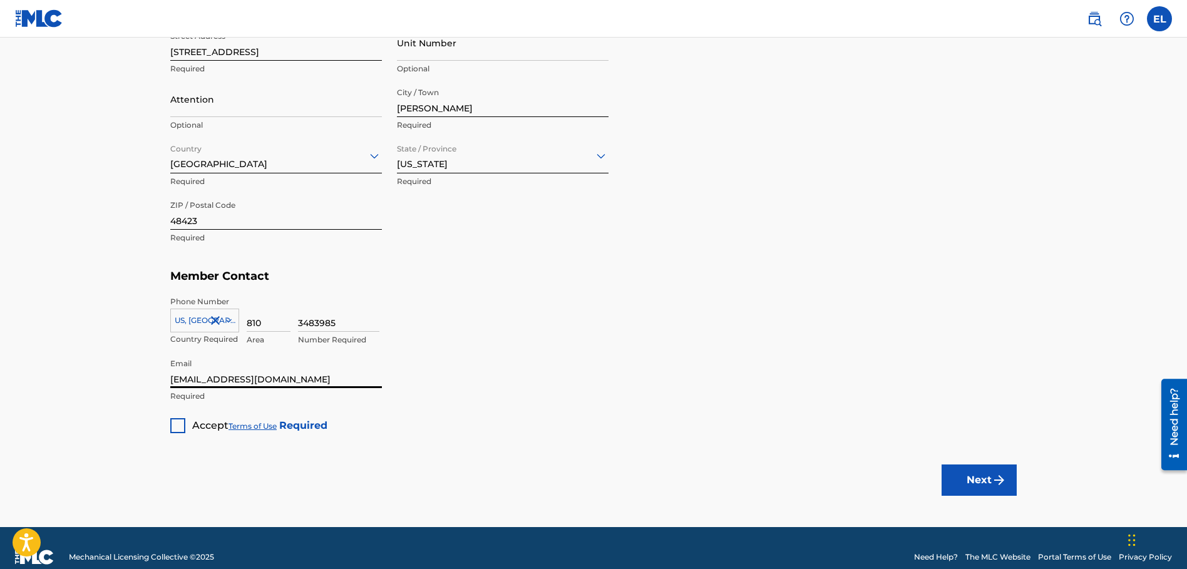
type input "[EMAIL_ADDRESS][DOMAIN_NAME]"
click at [177, 426] on div at bounding box center [177, 425] width 15 height 15
click at [987, 478] on button "Next" at bounding box center [979, 480] width 75 height 31
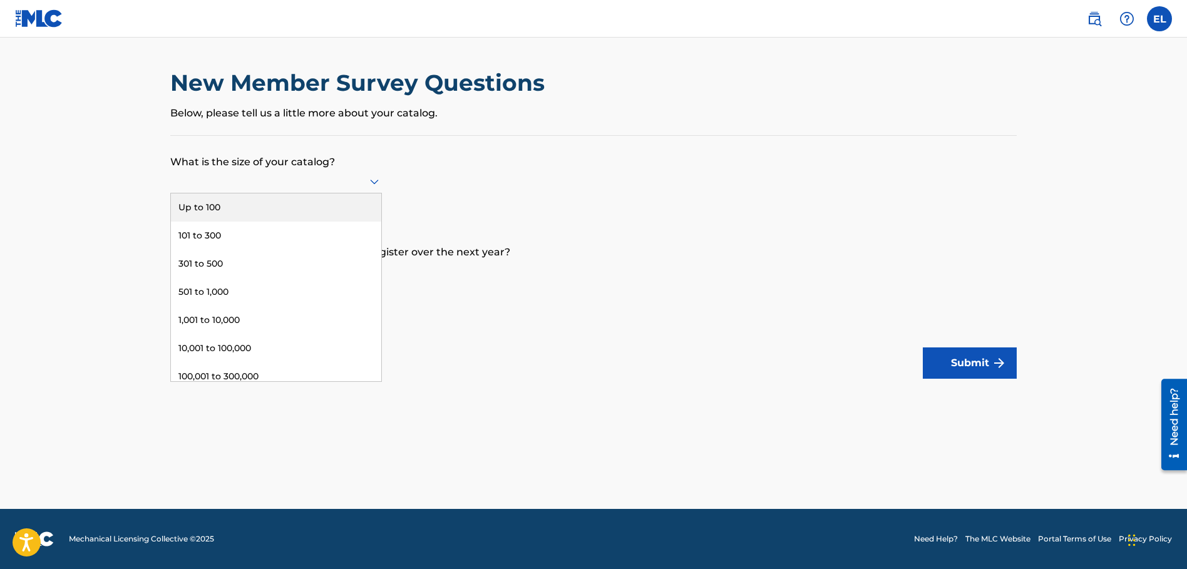
click at [303, 180] on div at bounding box center [276, 181] width 212 height 16
click at [237, 207] on div "Up to 100" at bounding box center [276, 208] width 210 height 28
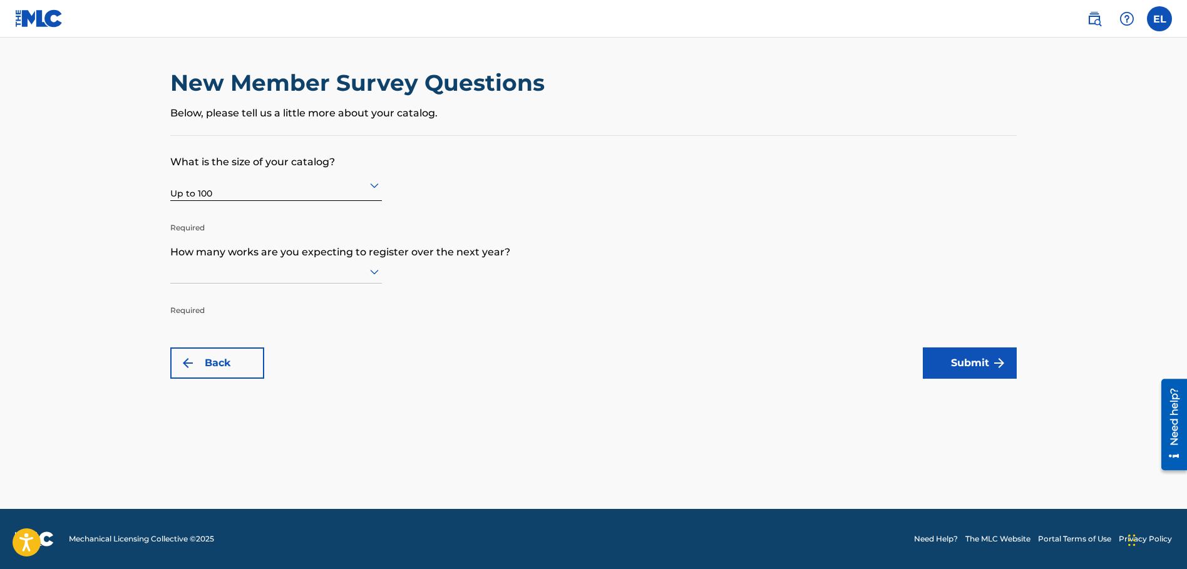
click at [349, 275] on div at bounding box center [276, 272] width 212 height 16
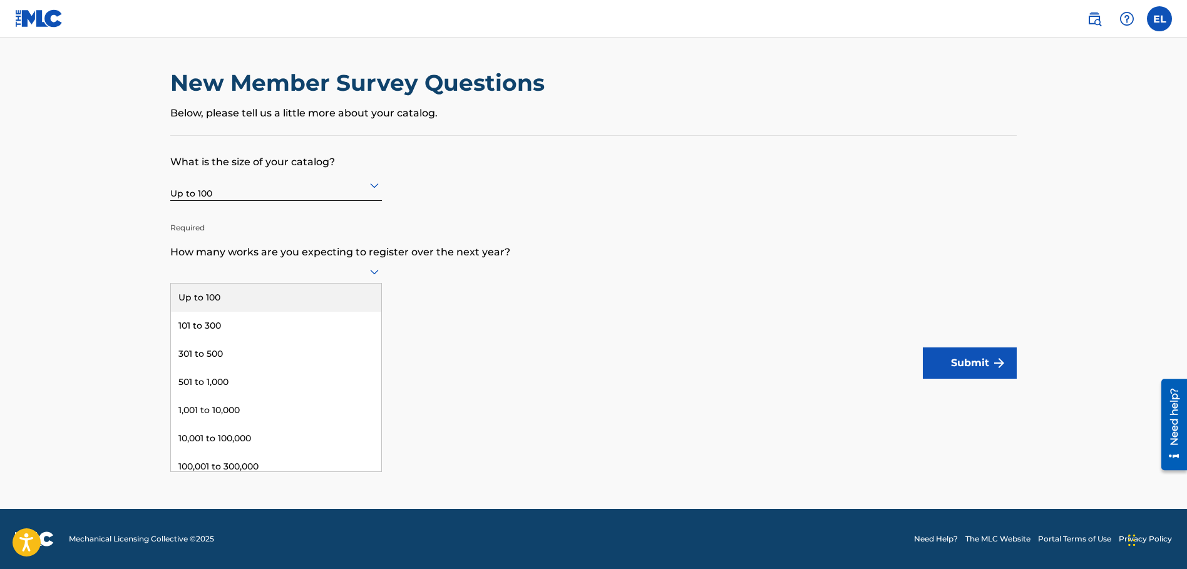
click at [273, 295] on div "Up to 100" at bounding box center [276, 298] width 210 height 28
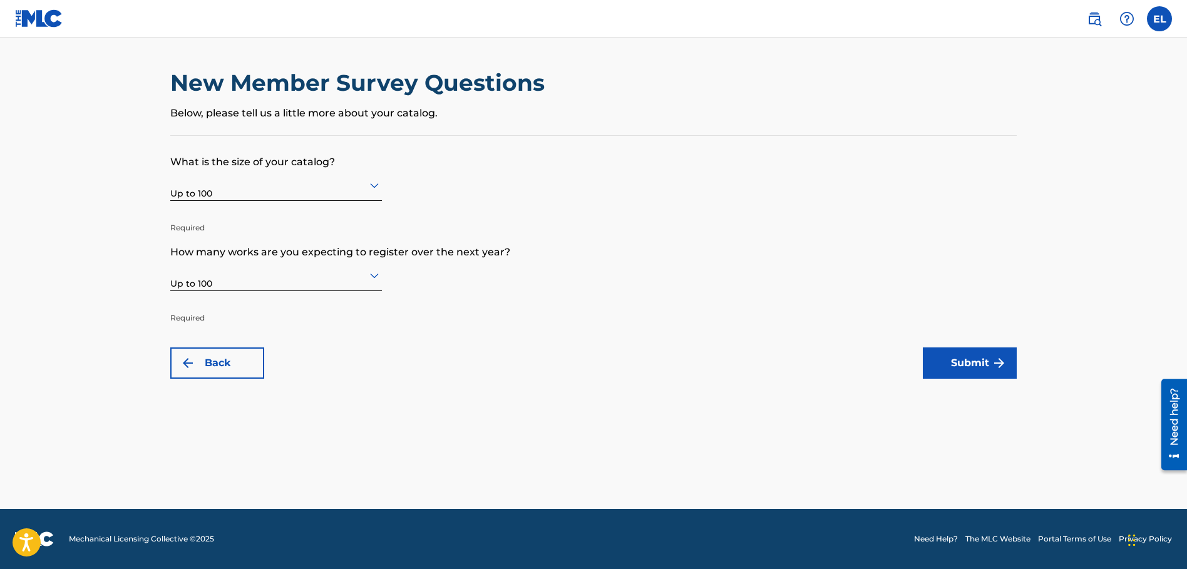
click at [978, 359] on button "Submit" at bounding box center [970, 363] width 94 height 31
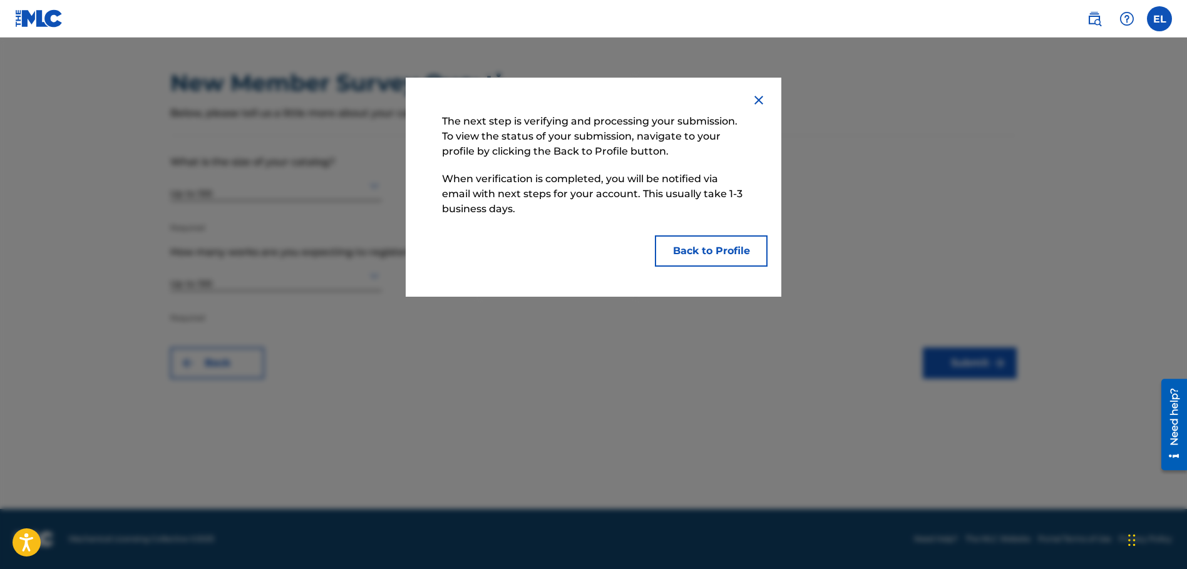
click at [714, 249] on button "Back to Profile" at bounding box center [711, 250] width 113 height 31
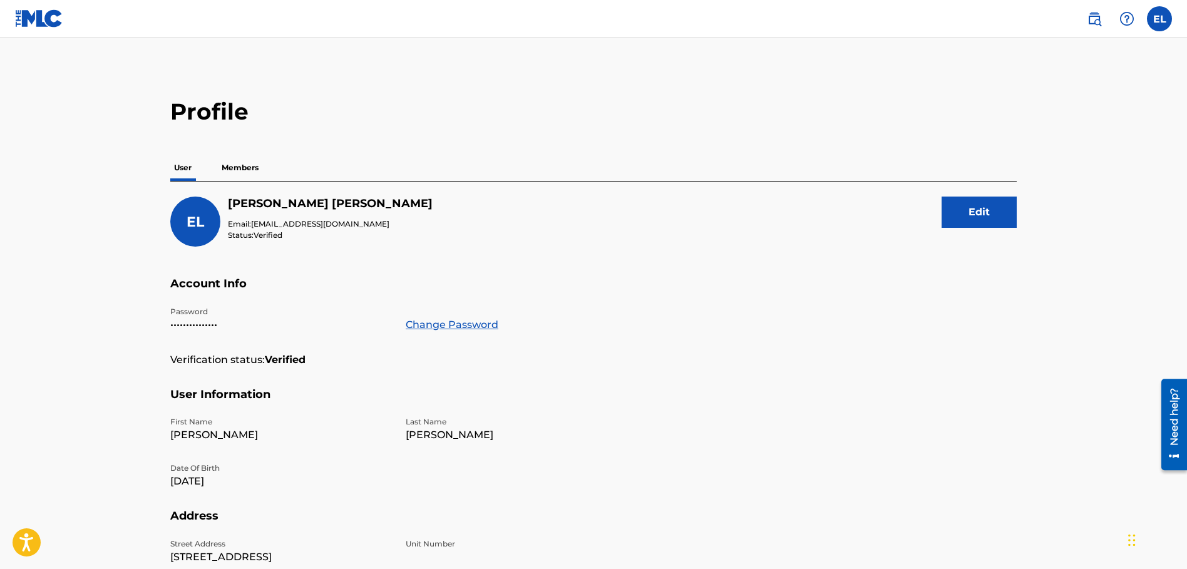
click at [242, 167] on p "Members" at bounding box center [240, 168] width 44 height 26
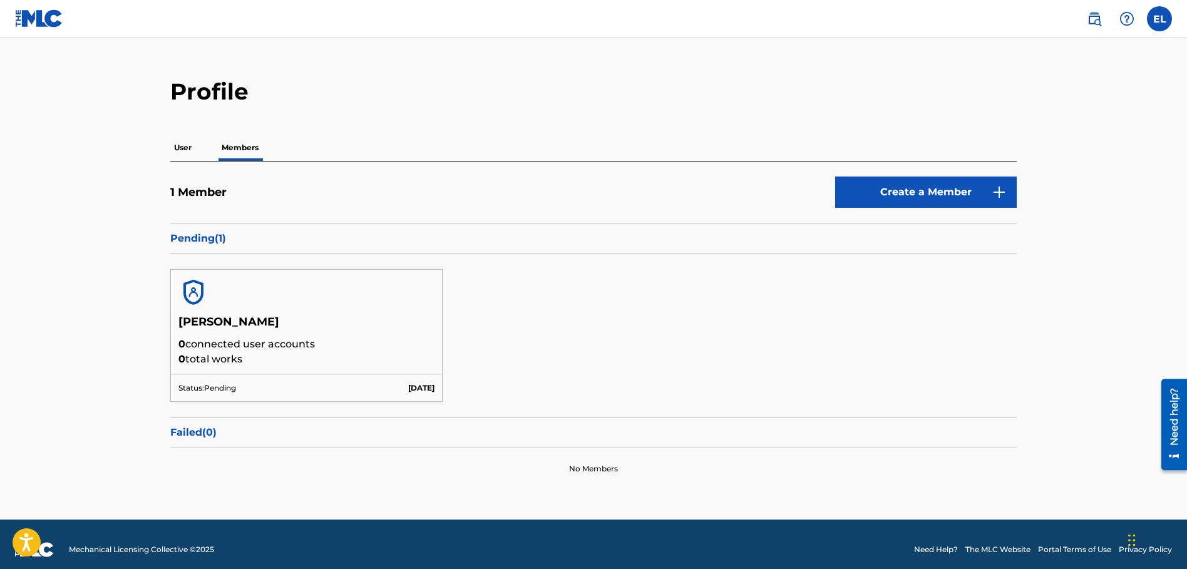
scroll to position [31, 0]
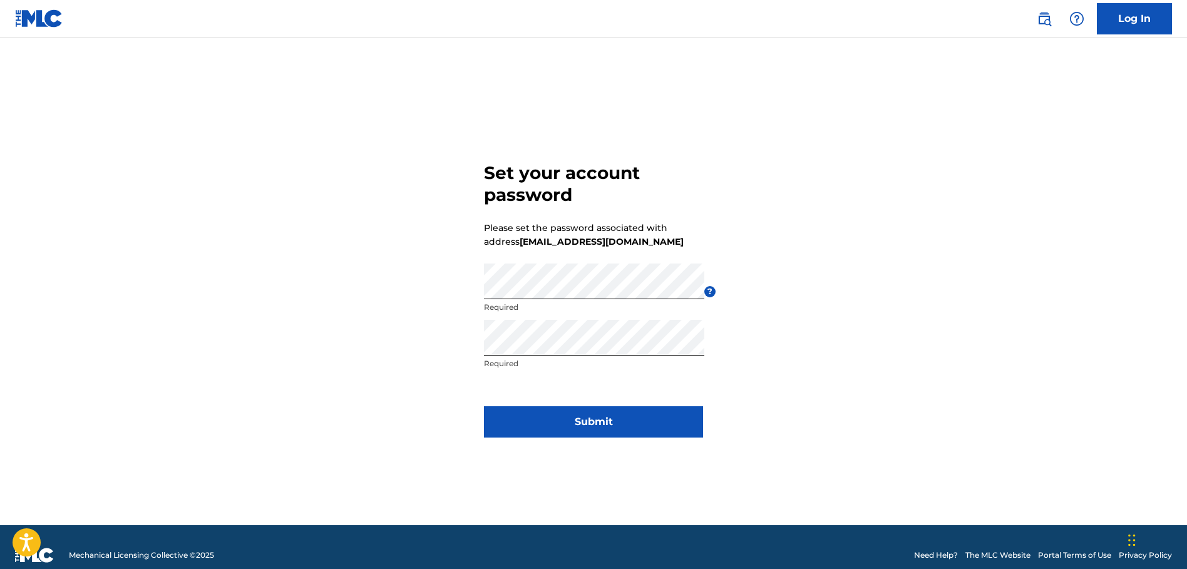
click at [610, 420] on button "Submit" at bounding box center [593, 421] width 219 height 31
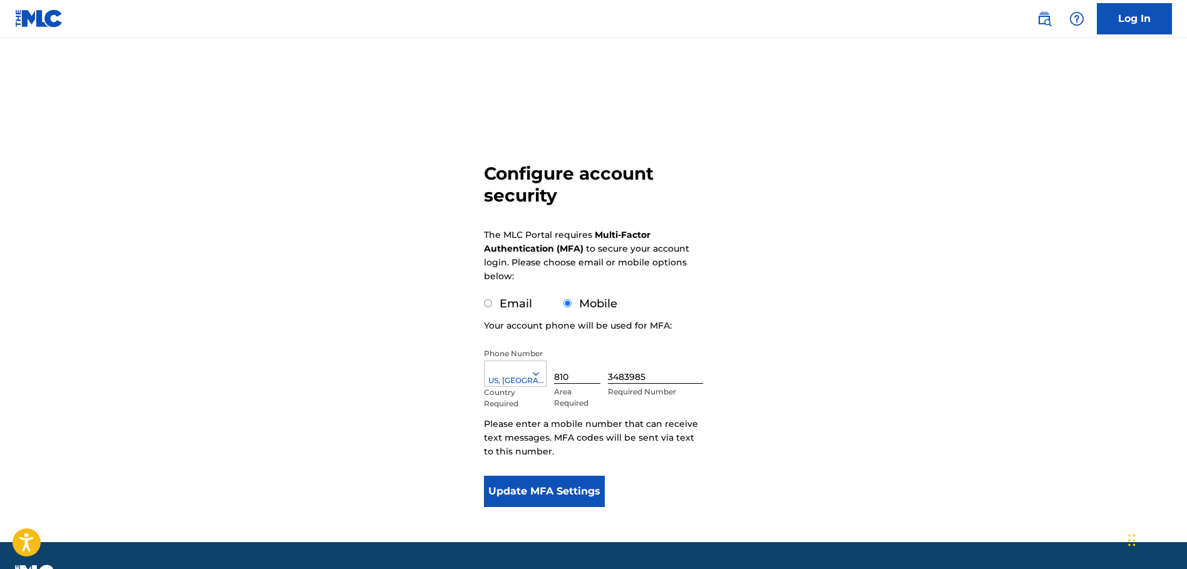
click at [539, 492] on button "Update MFA Settings" at bounding box center [544, 491] width 121 height 31
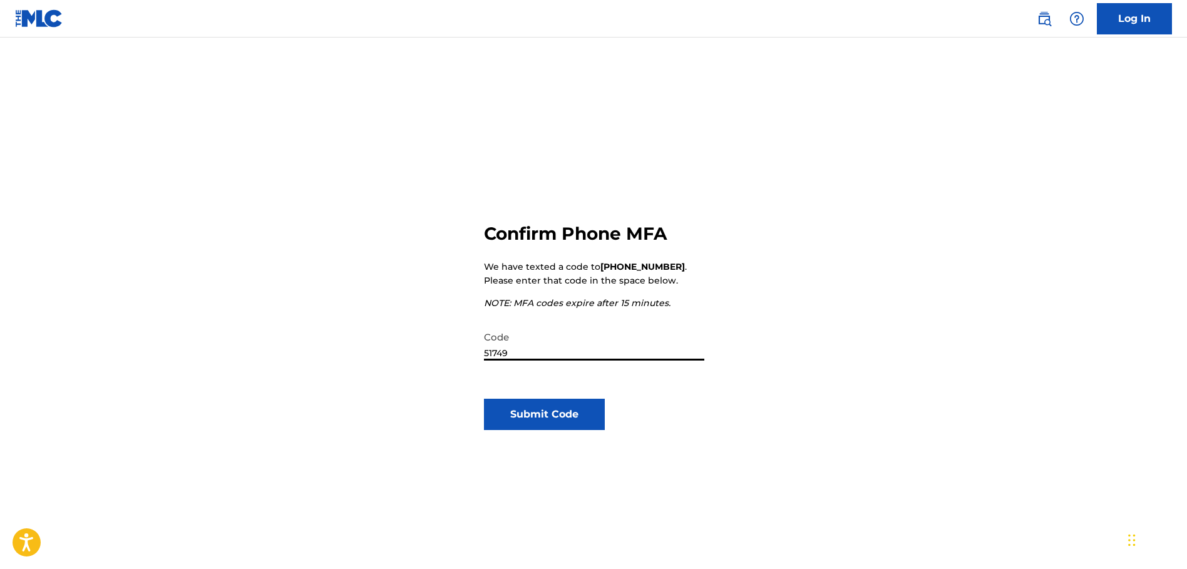
type input "517492"
click button "Submit Code" at bounding box center [544, 414] width 121 height 31
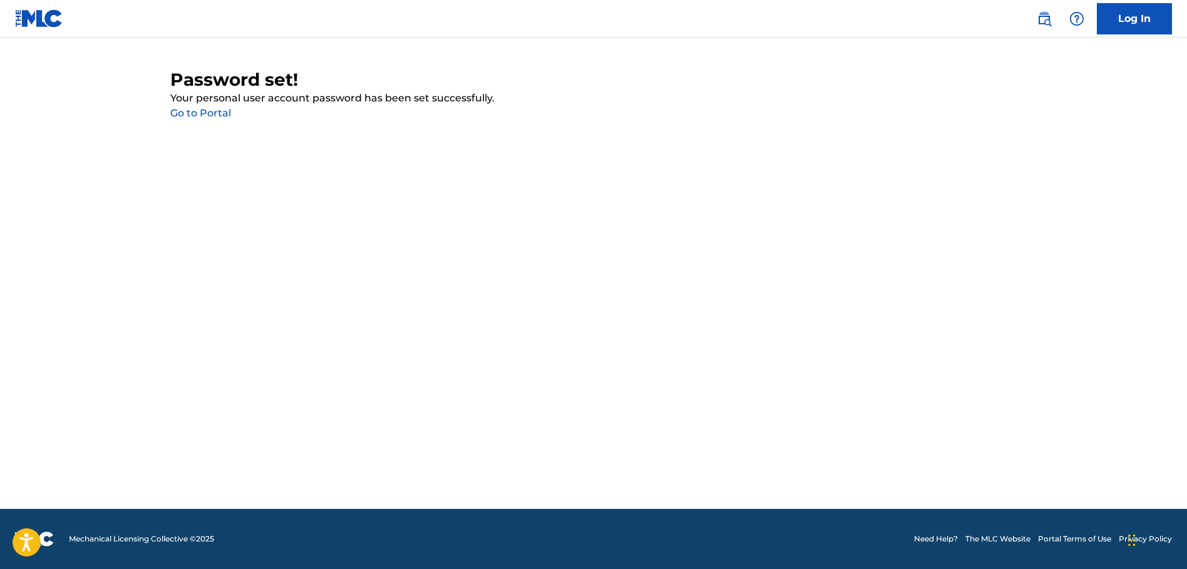
click at [194, 114] on link "Go to Portal" at bounding box center [200, 113] width 61 height 12
